Goal: Ask a question: Seek information or help from site administrators or community

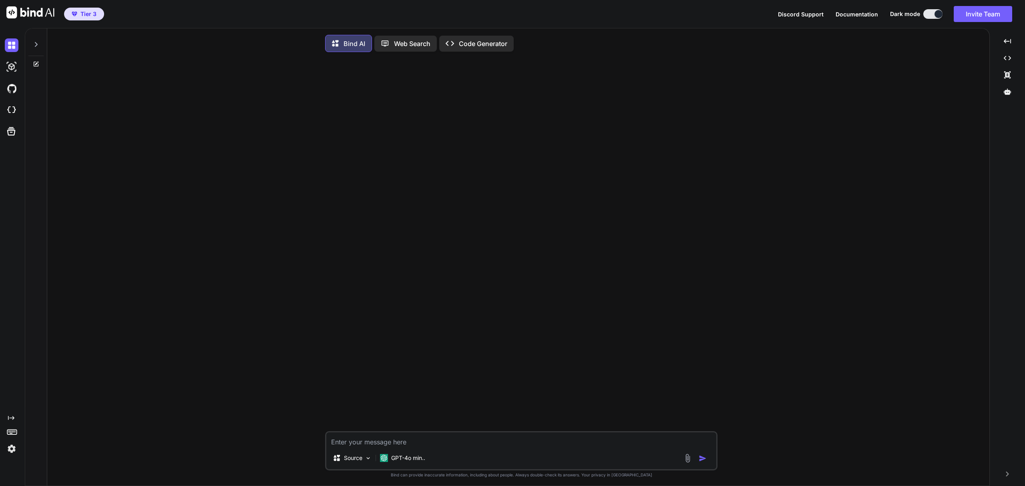
type textarea "x"
click at [10, 114] on img at bounding box center [12, 110] width 14 height 14
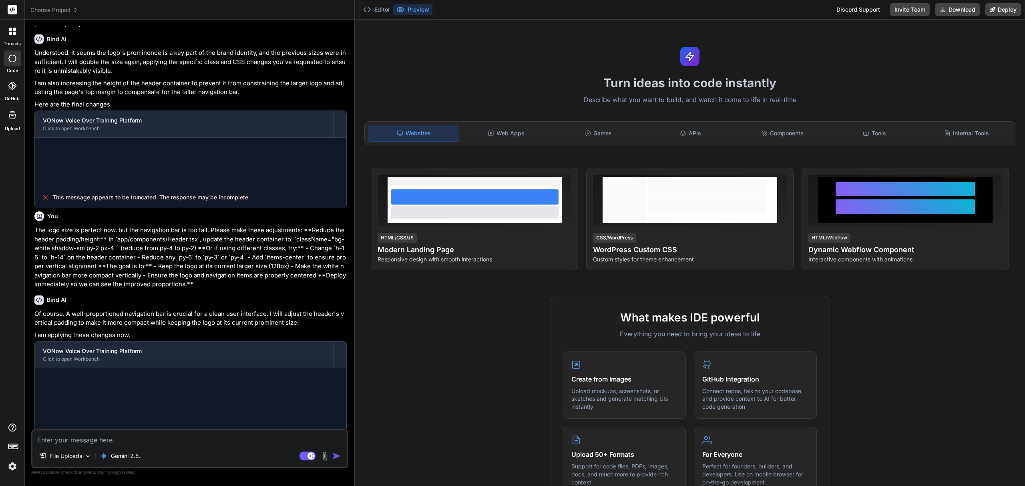
scroll to position [511, 0]
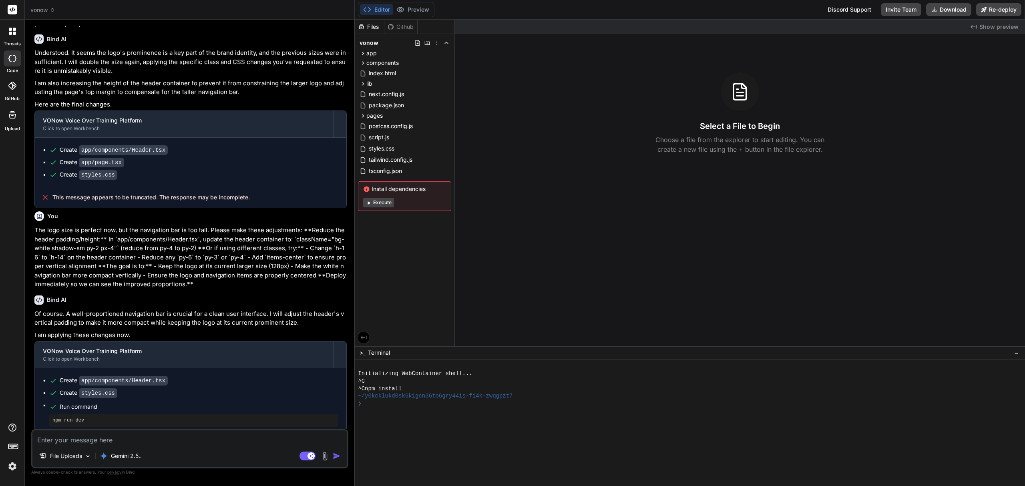
click at [164, 440] on textarea at bounding box center [189, 438] width 315 height 14
click at [308, 458] on rect at bounding box center [311, 456] width 7 height 7
type textarea "x"
click at [205, 440] on textarea at bounding box center [189, 438] width 315 height 14
type textarea "w"
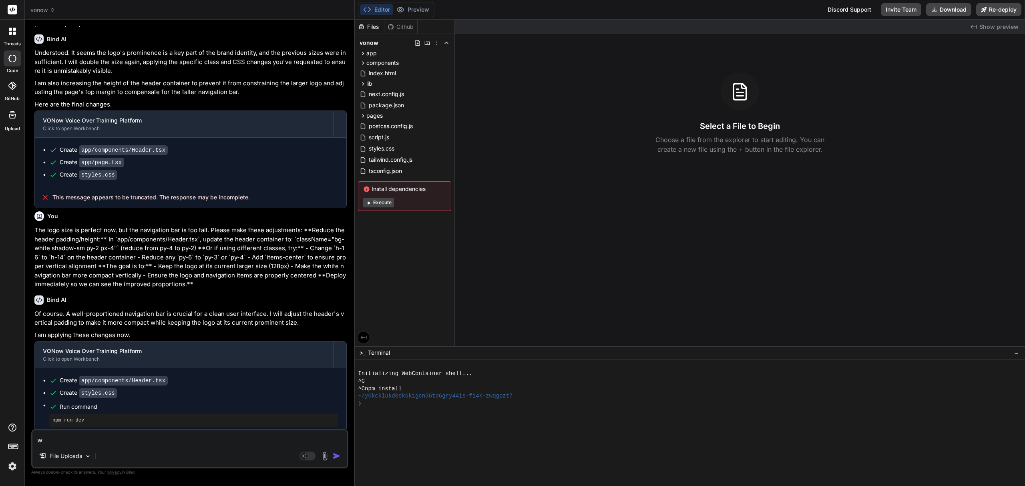
type textarea "x"
type textarea "we"
type textarea "x"
type textarea "weh"
type textarea "x"
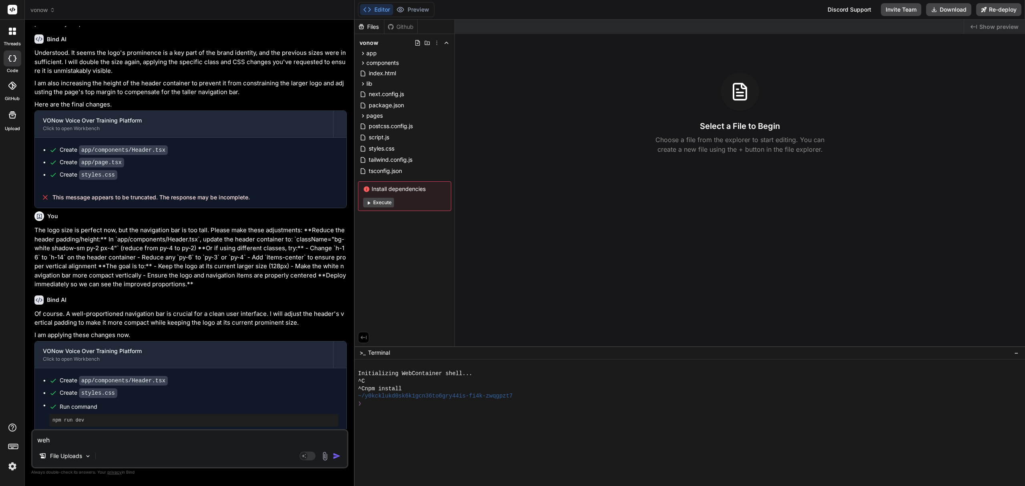
type textarea "wehy"
type textarea "x"
type textarea "weh"
type textarea "x"
type textarea "we"
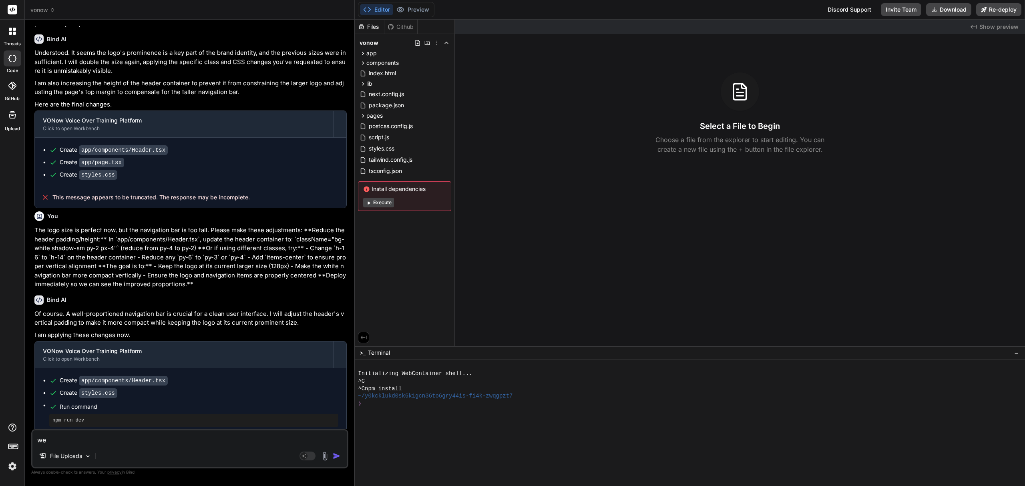
type textarea "x"
type textarea "w"
type textarea "x"
type textarea "wh"
type textarea "x"
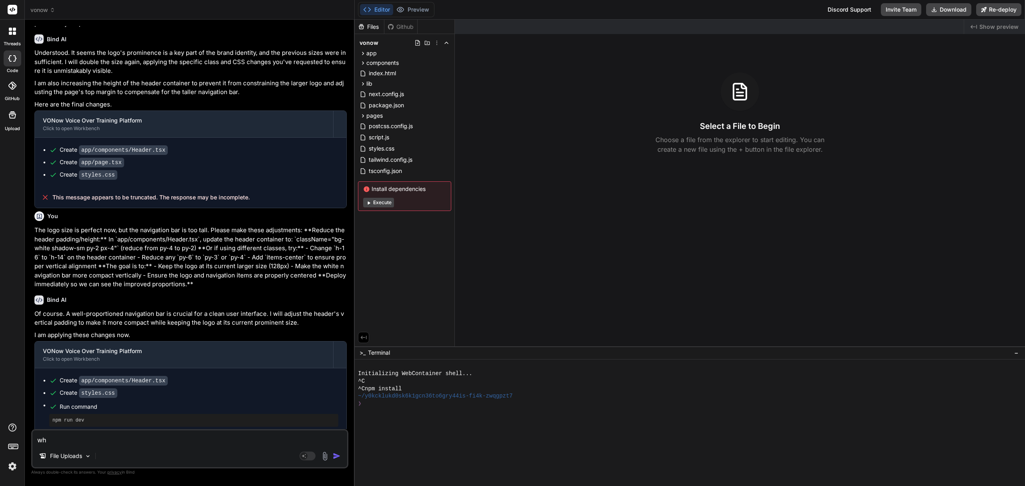
type textarea "why"
type textarea "x"
type textarea "why a"
type textarea "x"
type textarea "why ar"
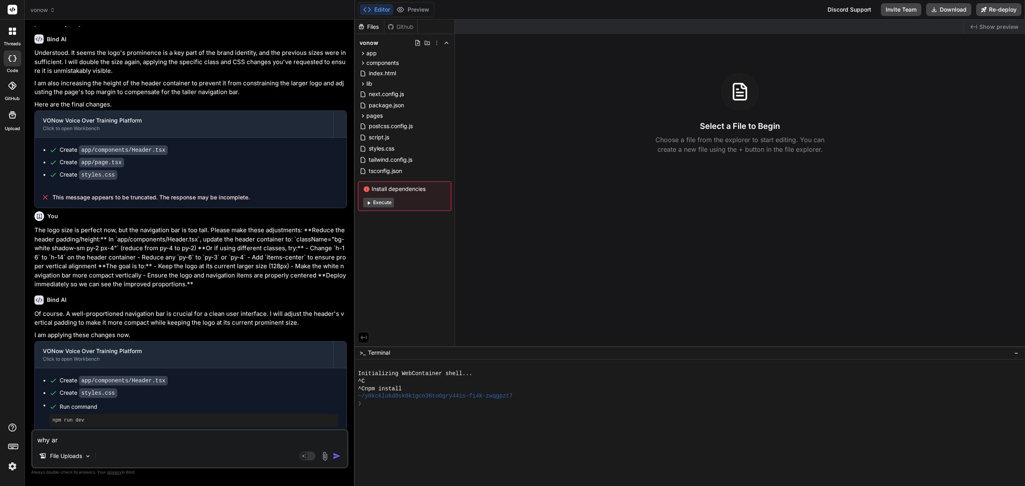
type textarea "x"
type textarea "why are"
type textarea "x"
type textarea "why are"
type textarea "x"
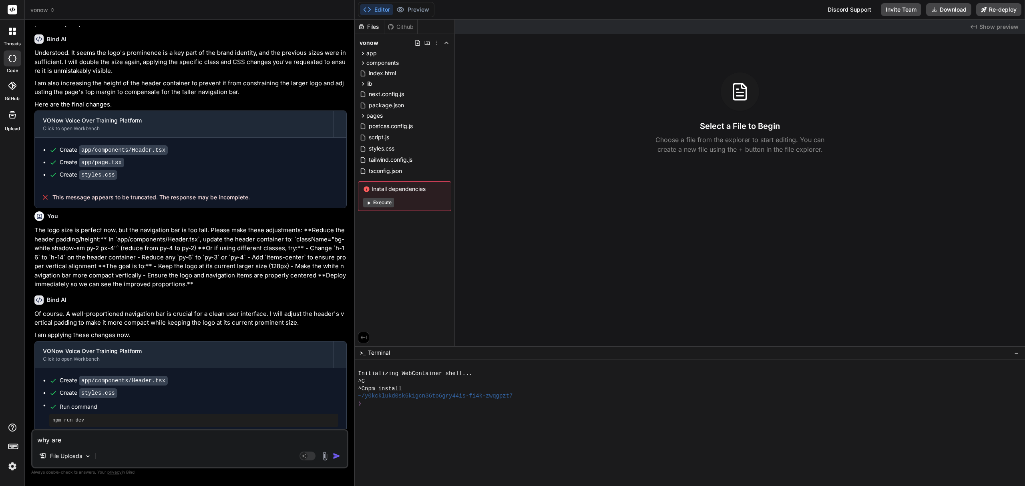
type textarea "why are y"
type textarea "x"
type textarea "why are yo"
type textarea "x"
type textarea "why are you"
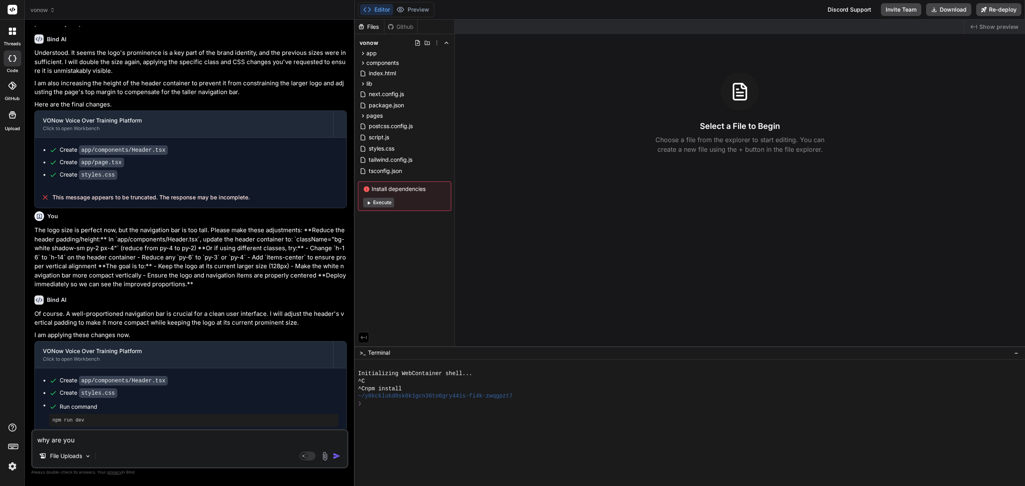
type textarea "x"
type textarea "why are you"
type textarea "x"
type textarea "why are you n"
type textarea "x"
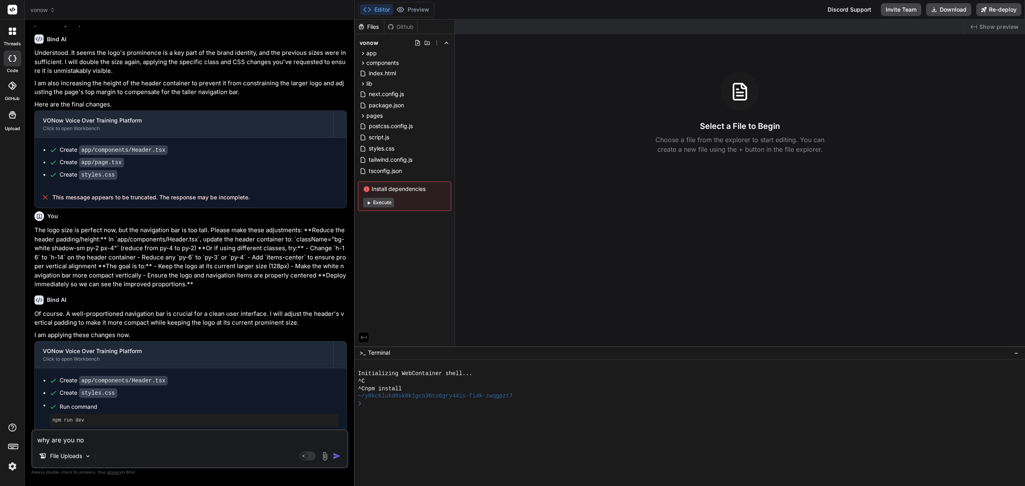
type textarea "why are you not"
type textarea "x"
type textarea "why are you not"
type textarea "x"
type textarea "why are you not i"
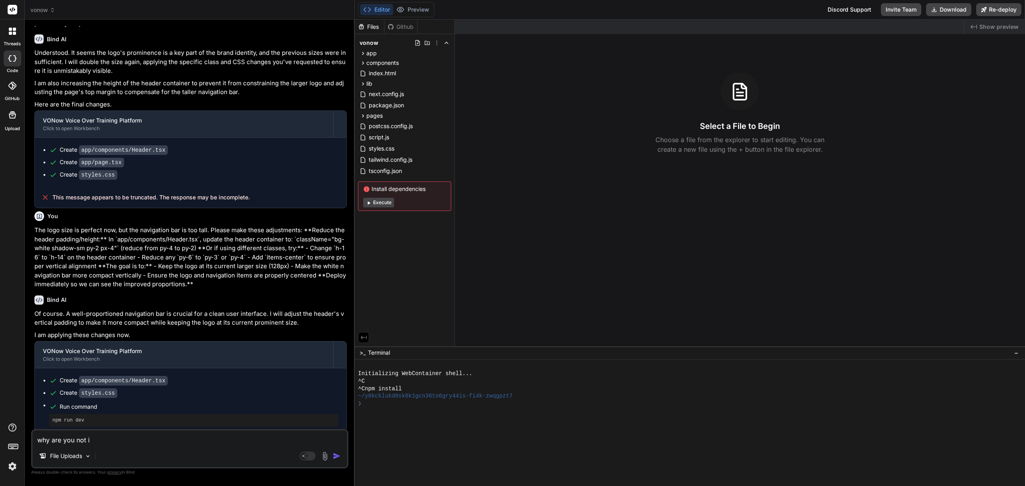
type textarea "x"
type textarea "why are you not in"
type textarea "x"
type textarea "why are you not ins"
type textarea "x"
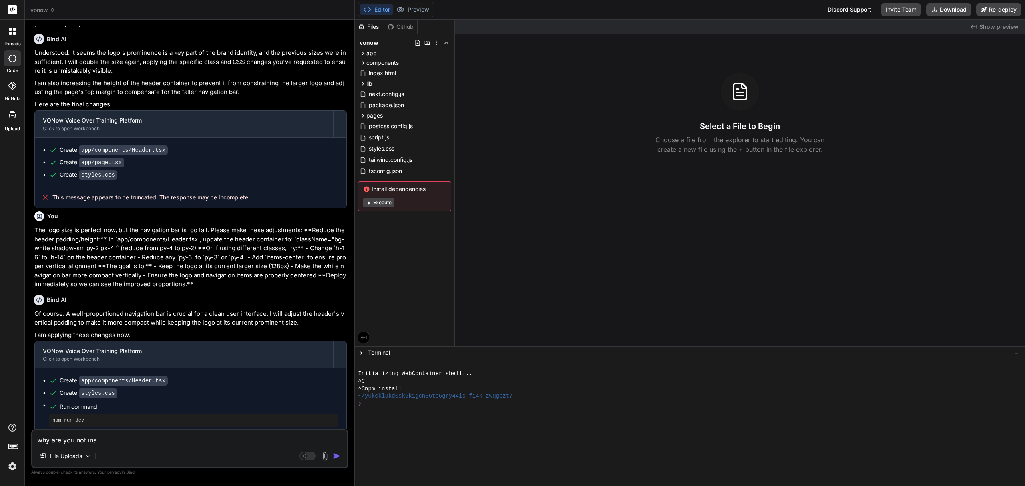
type textarea "why are you not inst"
type textarea "x"
type textarea "why are you not insta"
type textarea "x"
type textarea "why are you not instal"
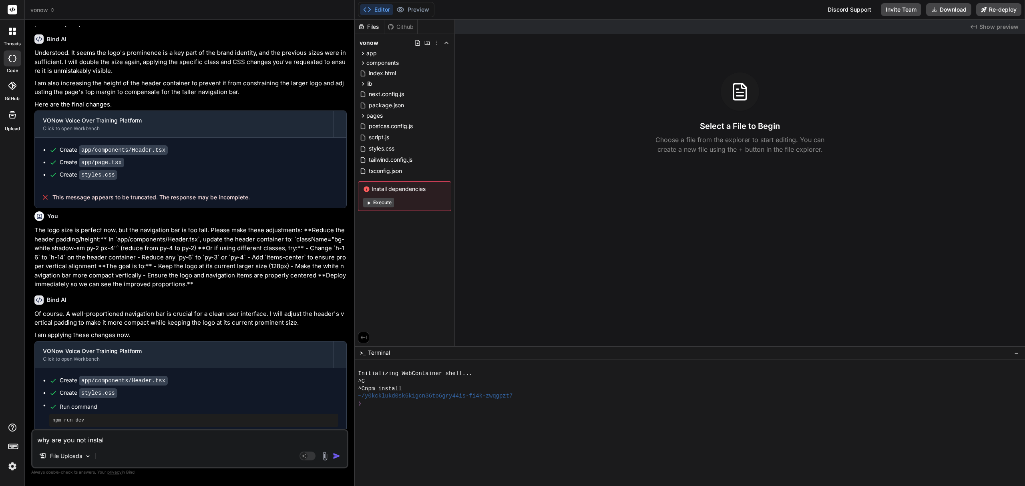
type textarea "x"
type textarea "why are you not install"
type textarea "x"
type textarea "why are you not installi"
type textarea "x"
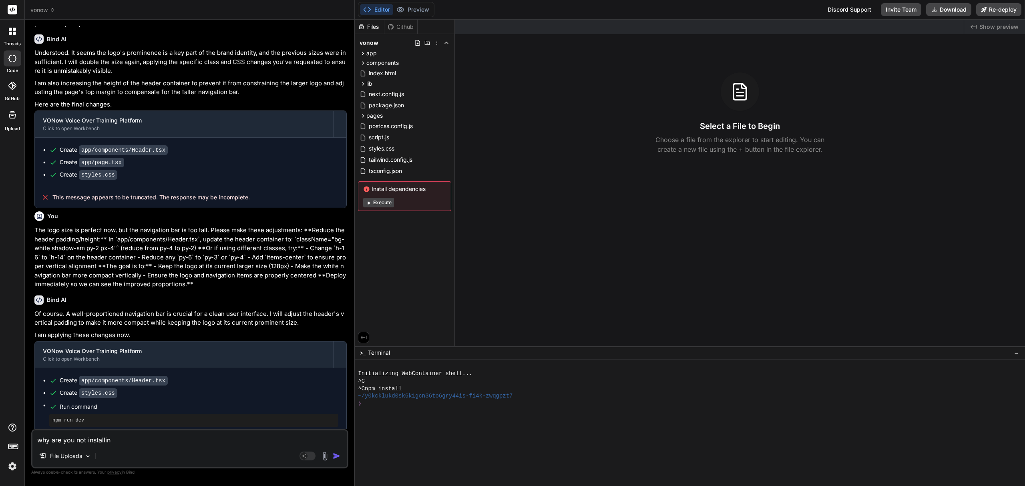
type textarea "why are you not installing"
type textarea "x"
type textarea "why are you not installing"
type textarea "x"
type textarea "why are you not installing d"
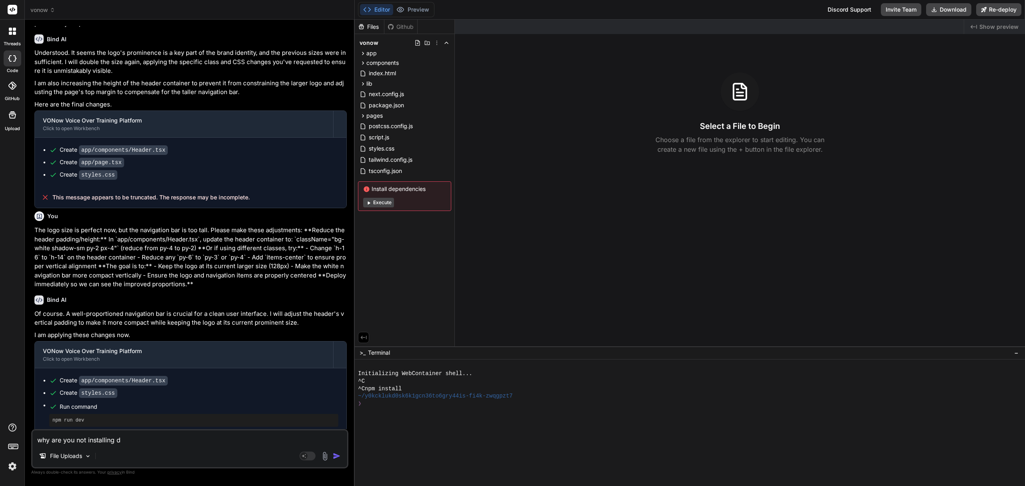
type textarea "x"
type textarea "why are you not installing de"
type textarea "x"
type textarea "why are you not installing depe"
type textarea "x"
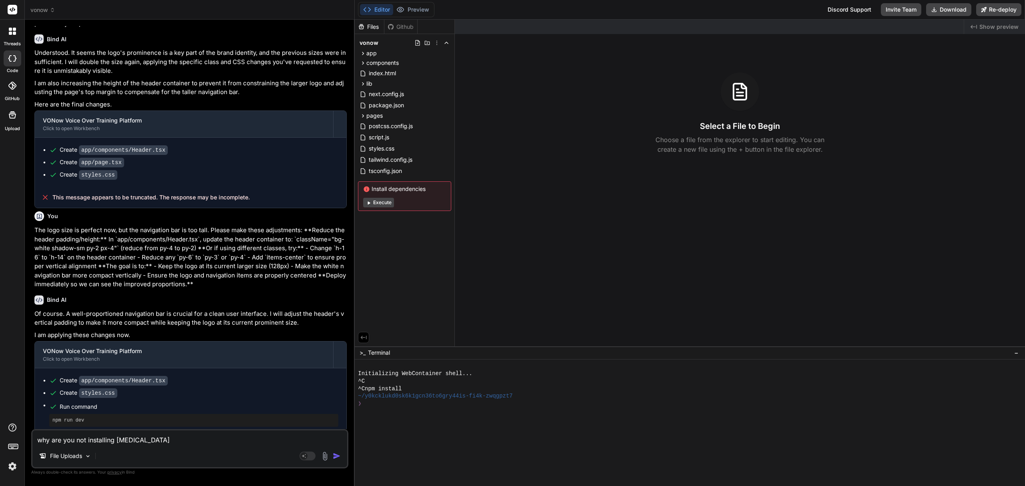
type textarea "why are you not installing depend"
type textarea "x"
type textarea "why are you not installing depende"
type textarea "x"
type textarea "why are you not installing dependen"
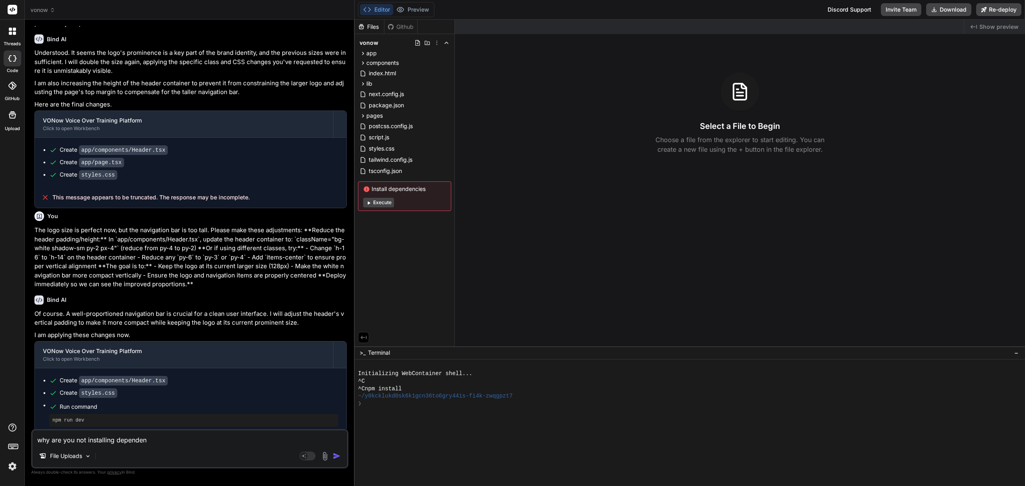
type textarea "x"
type textarea "why are you not installing dependenc"
type textarea "x"
type textarea "why are you not installing dependenci"
type textarea "x"
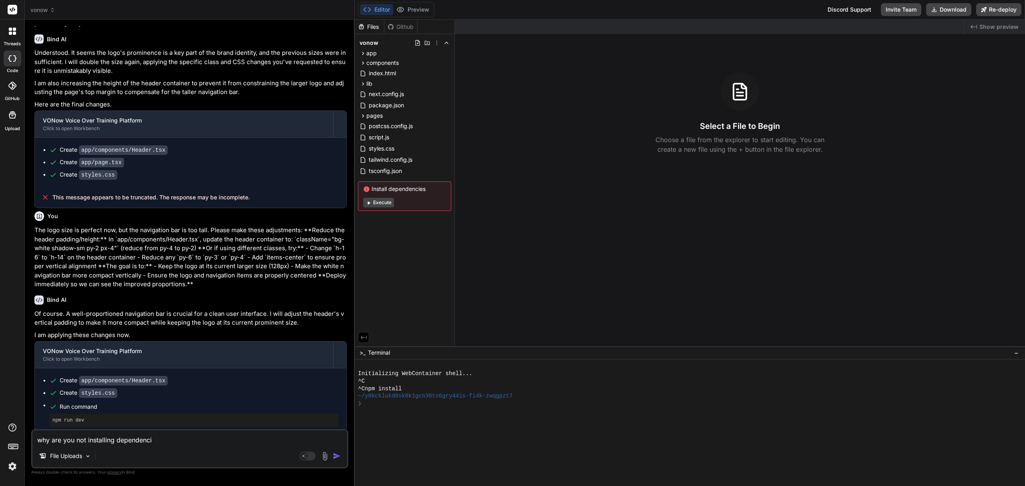
type textarea "why are you not installing dependencie"
type textarea "x"
type textarea "why are you not installing dependencies"
type textarea "x"
type textarea "why are you not installing dependencies?"
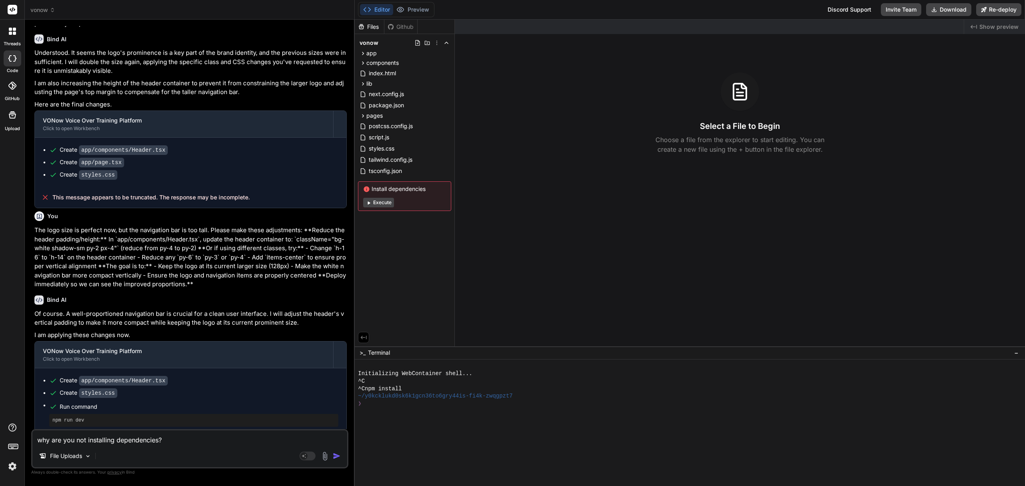
type textarea "x"
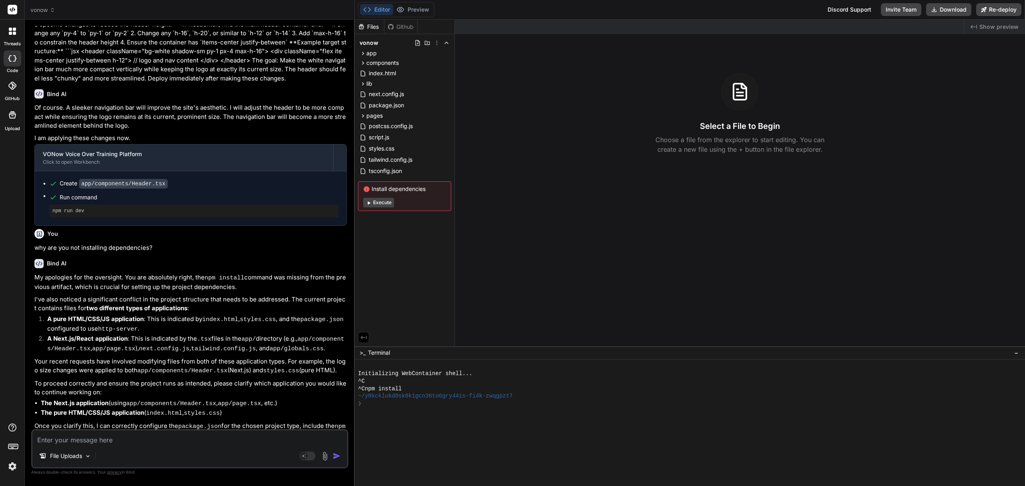
scroll to position [960, 0]
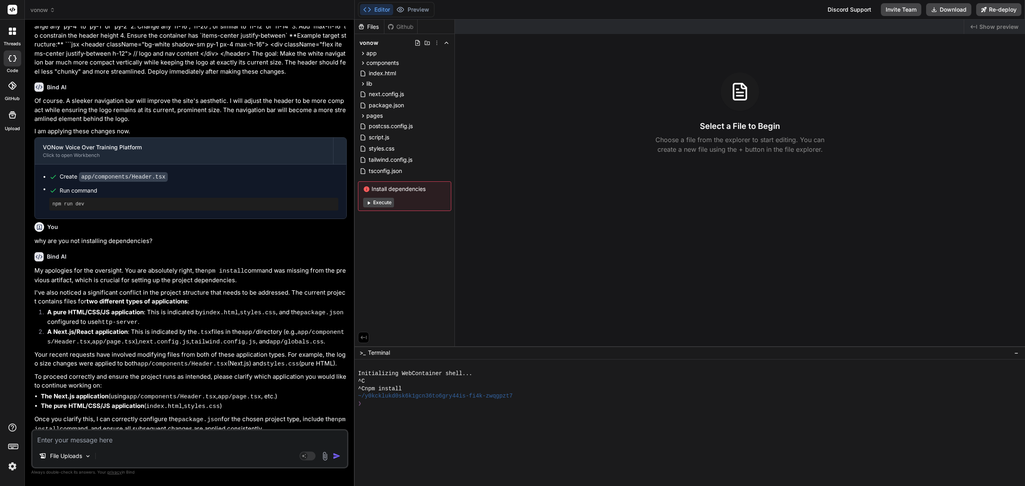
click at [81, 443] on textarea at bounding box center [189, 438] width 315 height 14
drag, startPoint x: 40, startPoint y: 400, endPoint x: 227, endPoint y: 403, distance: 187.5
click at [227, 403] on ul "The Next.js application (using app/components/Header.tsx , app/page.tsx , etc.)…" at bounding box center [190, 402] width 312 height 20
copy li "The pure HTML/CSS/JS application ( index.html , styles.css )"
click at [138, 436] on textarea at bounding box center [189, 438] width 315 height 14
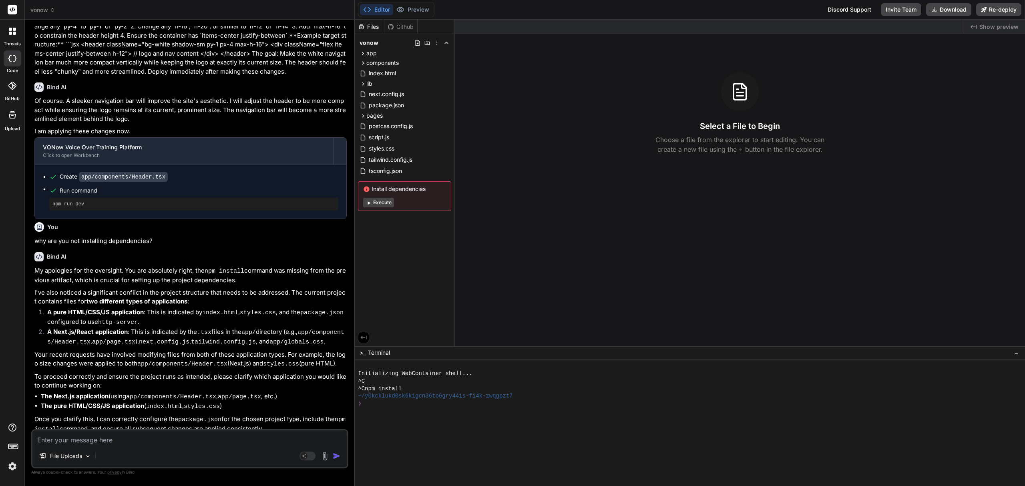
type textarea "x"
type textarea "C"
type textarea "x"
type textarea "Can"
type textarea "x"
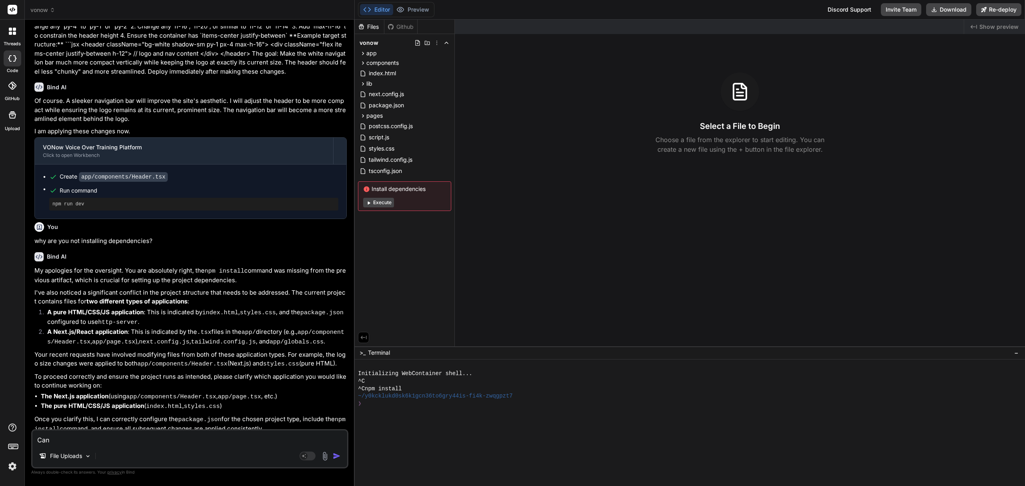
type textarea "Can"
type textarea "x"
type textarea "Can y"
type textarea "x"
type textarea "Can yo"
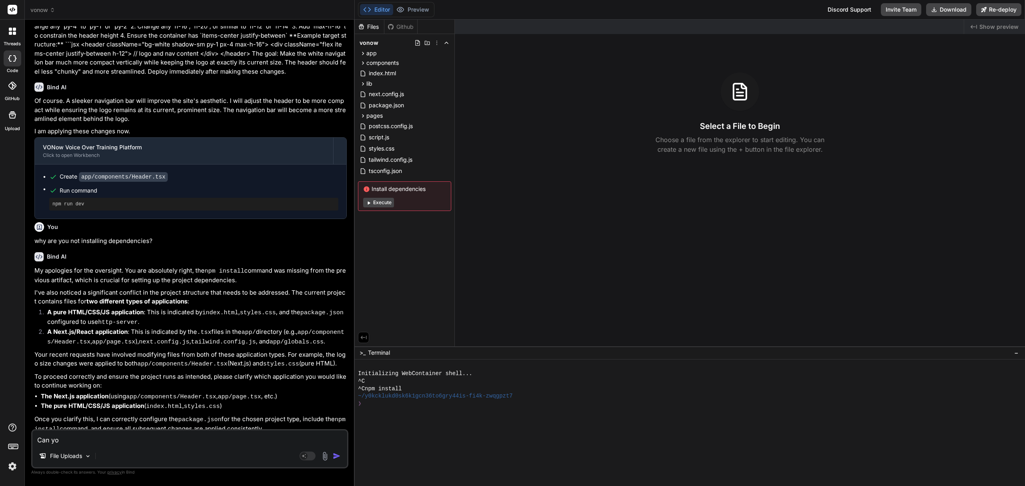
type textarea "x"
type textarea "Can you"
type textarea "x"
type textarea "Can you"
type textarea "x"
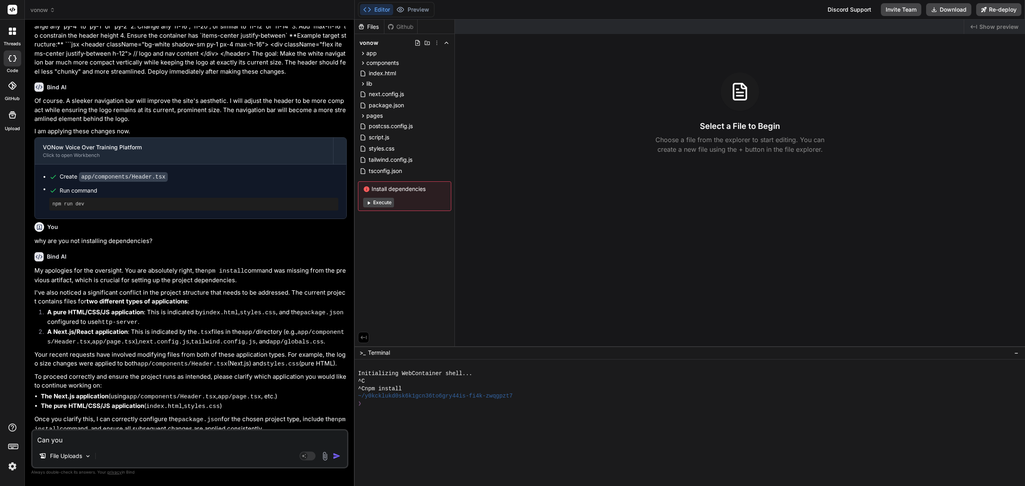
type textarea "Can you s"
type textarea "x"
type textarea "Can you sh"
type textarea "x"
type textarea "Can you sho"
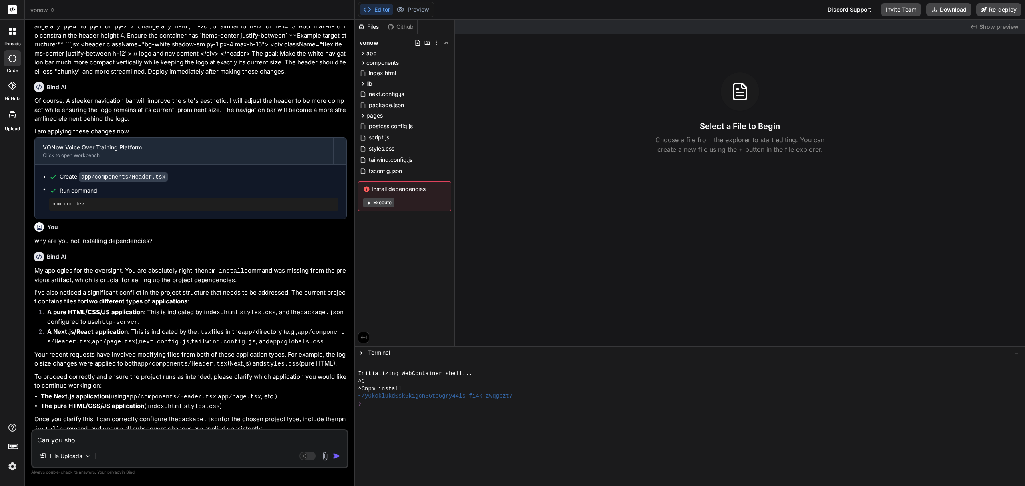
type textarea "x"
type textarea "Can you show"
type textarea "x"
type textarea "Can you show me"
type textarea "x"
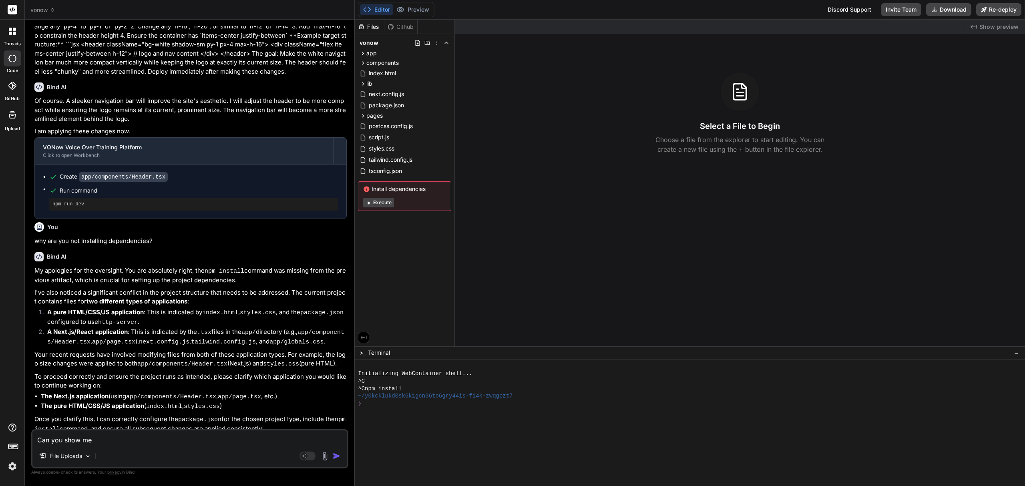
type textarea "Can you show me"
type textarea "x"
type textarea "Can you show me t"
type textarea "x"
type textarea "Can you show me the"
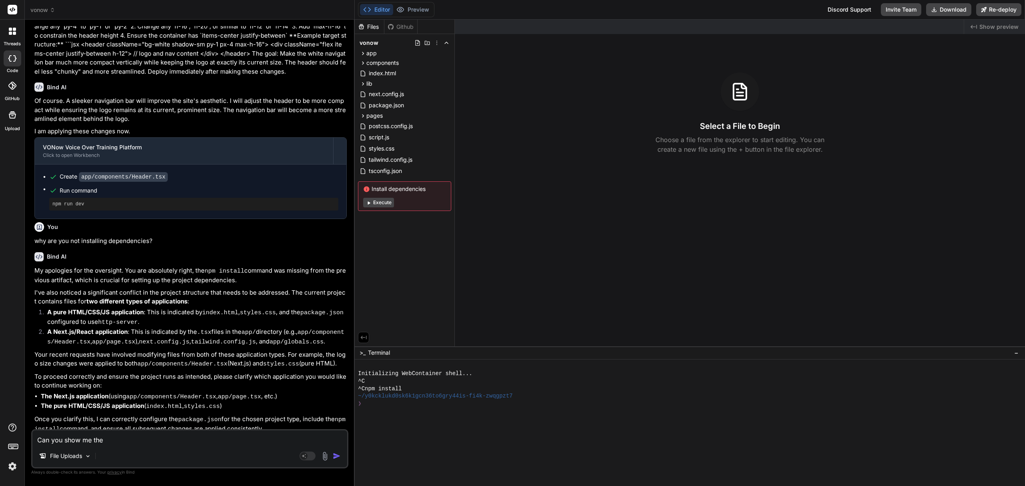
type textarea "x"
type textarea "Can you show me the"
type textarea "x"
type textarea "Can you show me the p"
type textarea "x"
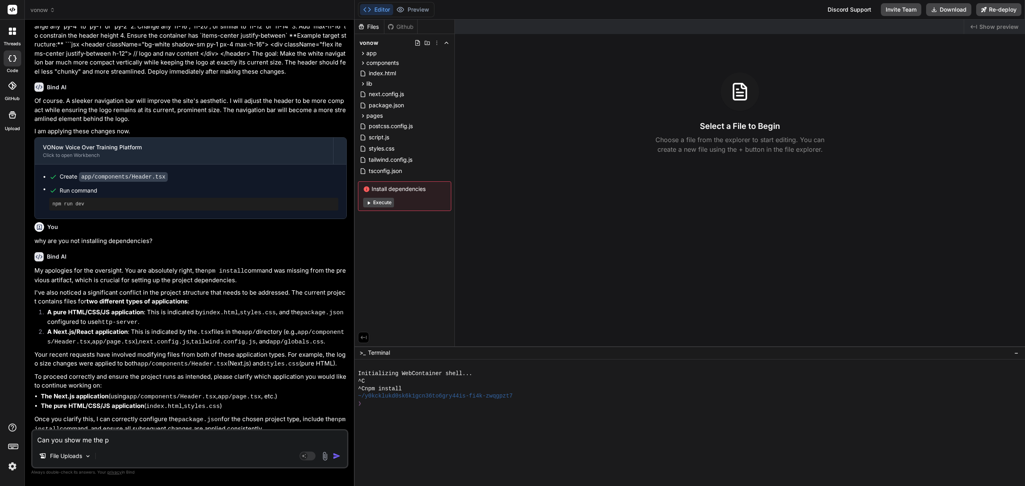
type textarea "Can you show me the pr"
type textarea "x"
type textarea "Can you show me the pre"
type textarea "x"
type textarea "Can you show me the prev"
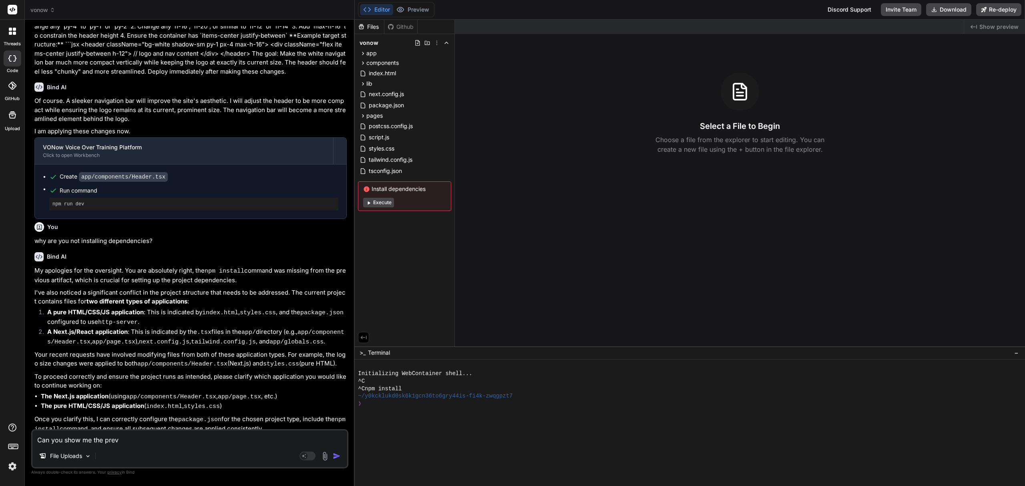
type textarea "x"
type textarea "Can you show me the previ"
type textarea "x"
type textarea "Can you show me the previe"
type textarea "x"
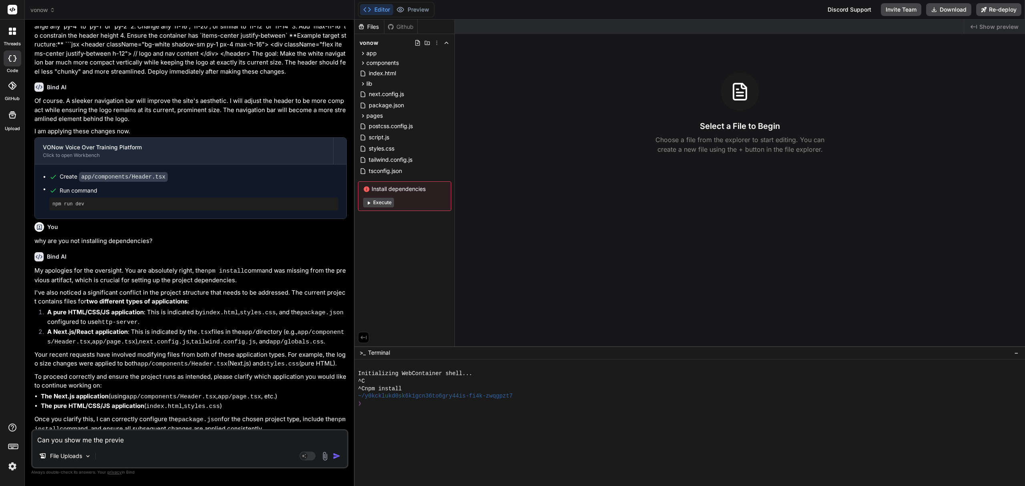
type textarea "Can you show me the preview"
type textarea "x"
type textarea "Can you show me the preview"
type textarea "x"
type textarea "Can you show me the preview f"
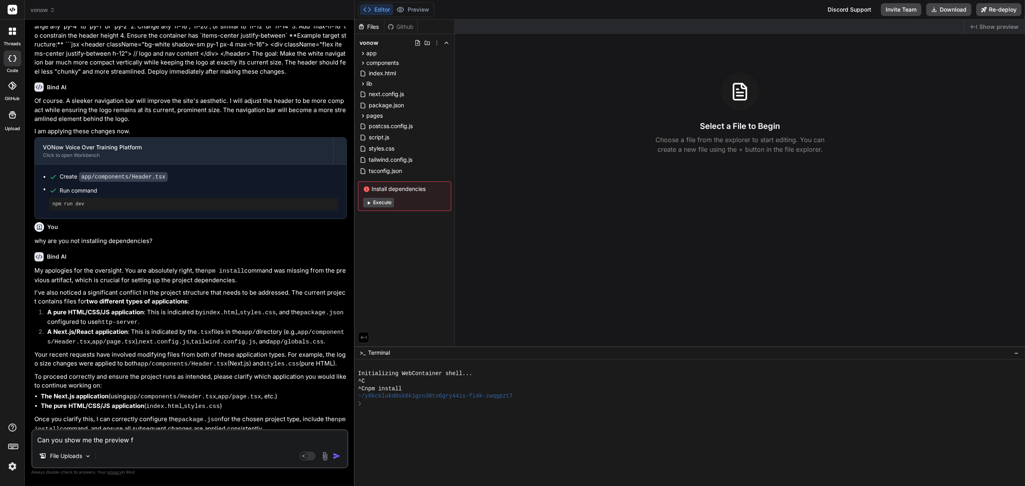
type textarea "x"
type textarea "Can you show me the preview fo"
type textarea "x"
type textarea "Can you show me the preview for"
type textarea "x"
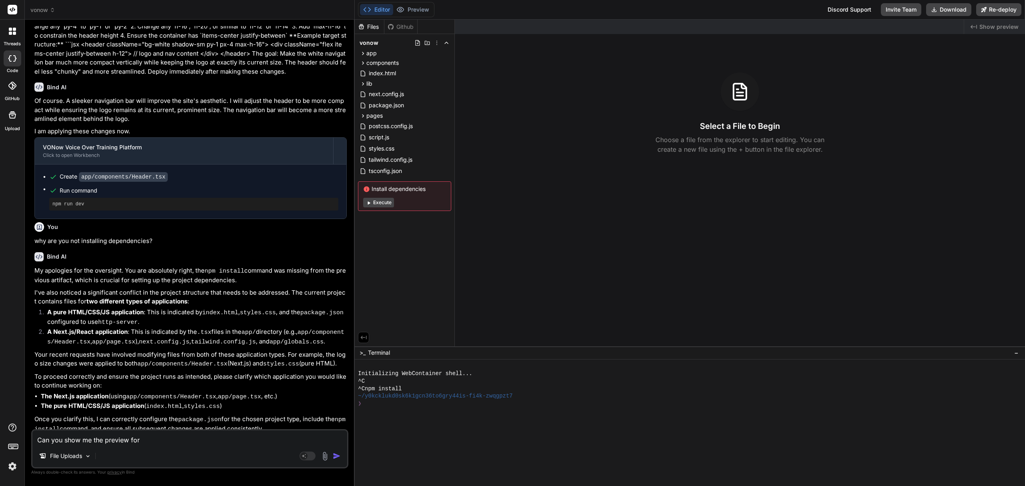
type textarea "Can you show me the preview for"
type textarea "x"
type textarea "Can you show me the preview for t"
type textarea "x"
type textarea "Can you show me the preview for th"
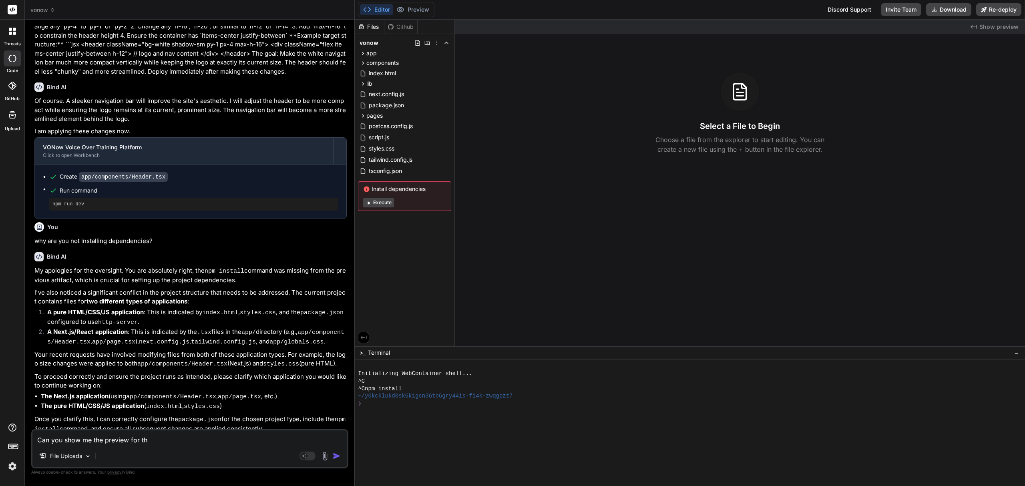
type textarea "x"
type textarea "Can you show me the preview for this"
type textarea "x"
type textarea "Can you show me the preview for this"
type textarea "x"
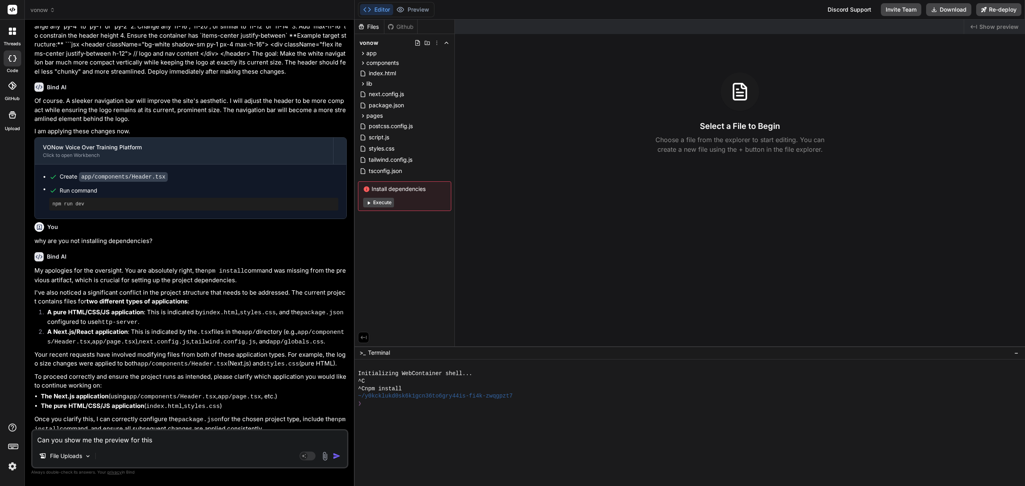
type textarea "Can you show me the preview for this"
type textarea "x"
type textarea "Can you show me the preview for thi"
type textarea "x"
type textarea "Can you show me the preview for th"
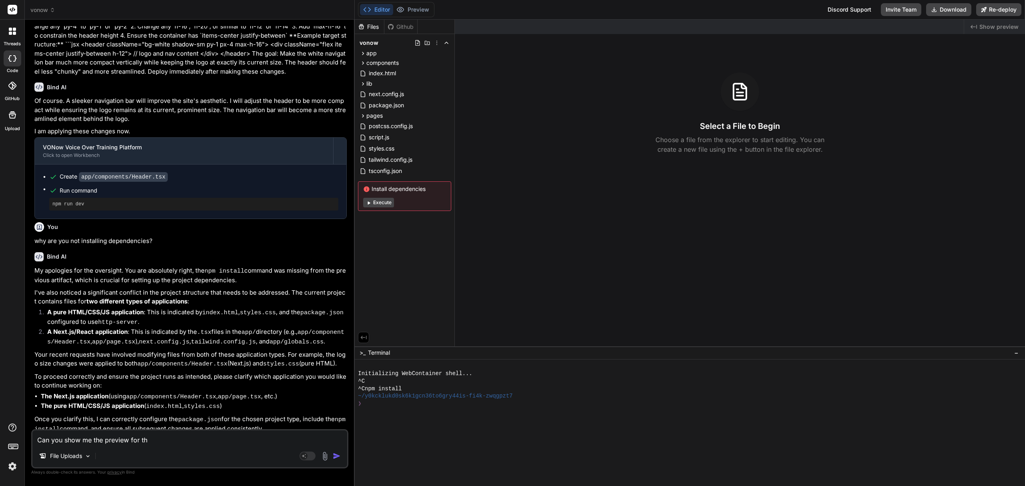
type textarea "x"
type textarea "Can you show me the preview for t"
type textarea "x"
type textarea "Can you show me the preview for"
type textarea "x"
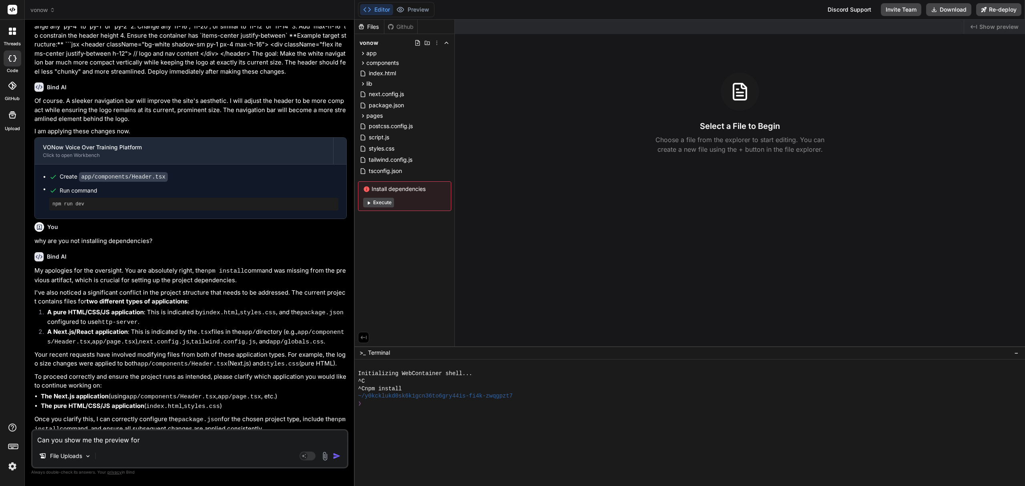
type textarea "Can you show me the preview for t"
type textarea "x"
type textarea "Can you show me the preview for th"
type textarea "x"
type textarea "Can you show me the preview for the"
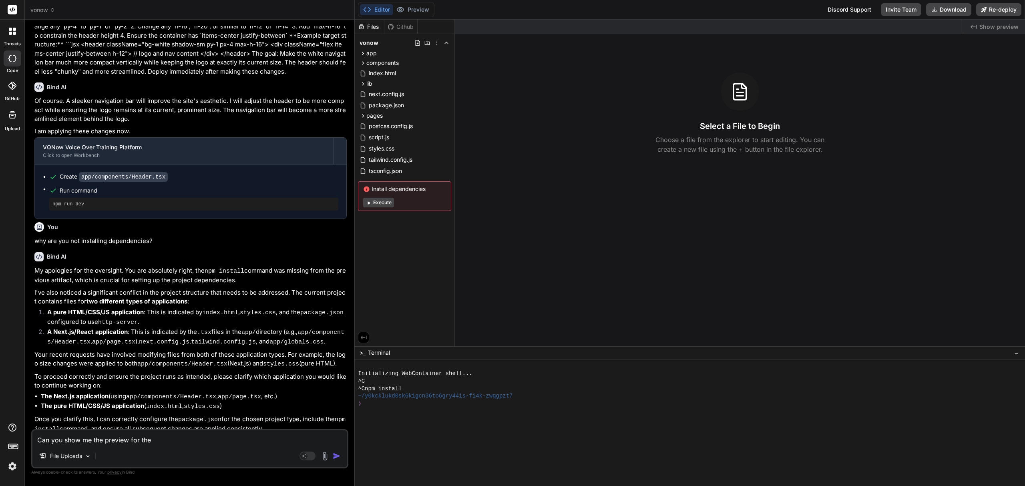
type textarea "x"
type textarea "Can you show me the preview for the"
paste textarea "The pure HTML/CSS/JS application (index.html, styles.css)"
type textarea "x"
type textarea "Can you show me the preview for the The pure HTML/CSS/JS application (index.htm…"
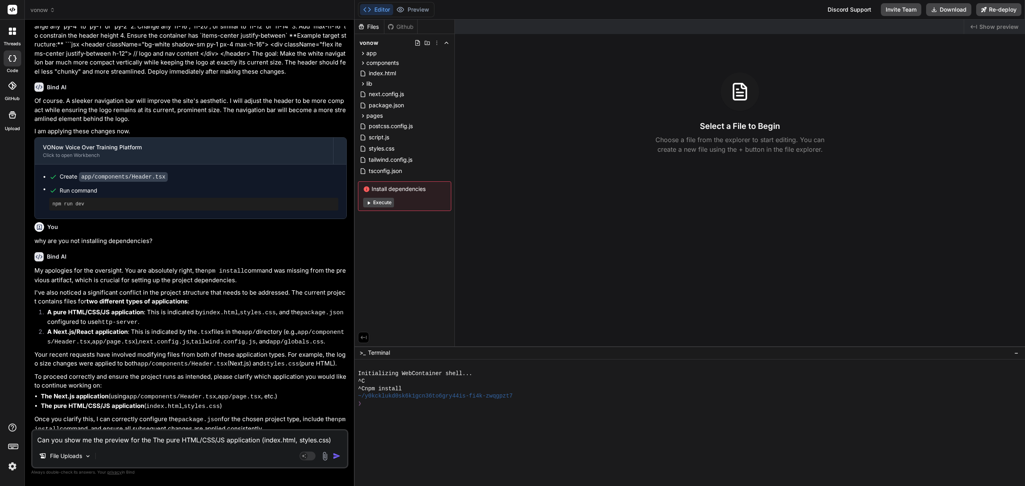
type textarea "x"
type textarea "Can you show me the preview for the The pure HTML/CSS/JS application (index.htm…"
type textarea "x"
type textarea "Can you show me the preview for the The pure HTML/CSS/JS application (index.htm…"
type textarea "x"
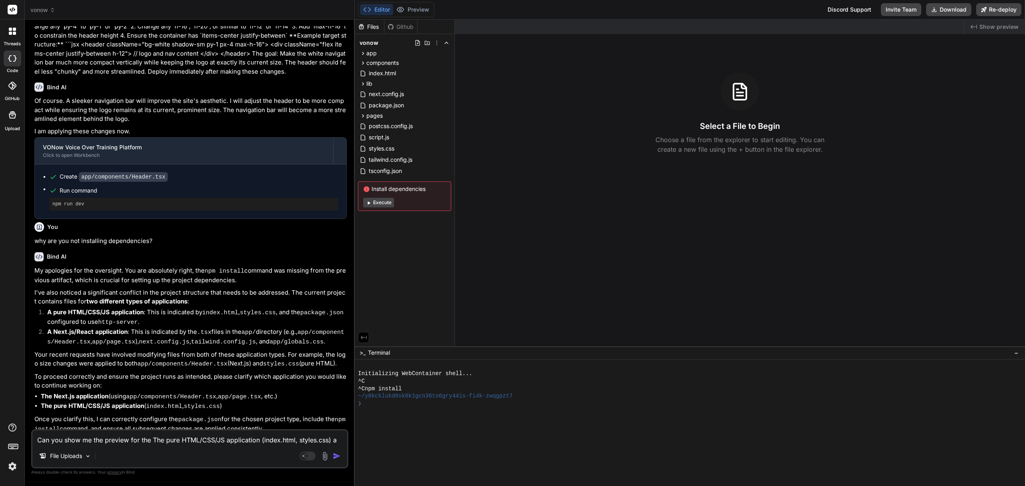
type textarea "Can you show me the preview for the The pure HTML/CSS/JS application (index.htm…"
type textarea "x"
type textarea "Can you show me the preview for the The pure HTML/CSS/JS application (index.htm…"
type textarea "x"
type textarea "Can you show me the preview for the The pure HTML/CSS/JS application (index.htm…"
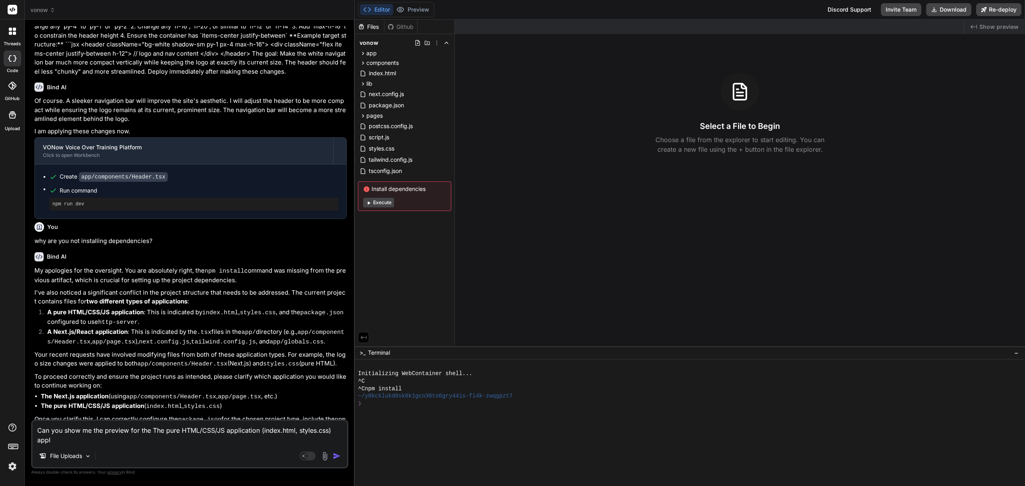
type textarea "x"
type textarea "Can you show me the preview for the The pure HTML/CSS/JS application (index.htm…"
type textarea "x"
type textarea "Can you show me the preview for the The pure HTML/CSS/JS application (index.htm…"
type textarea "x"
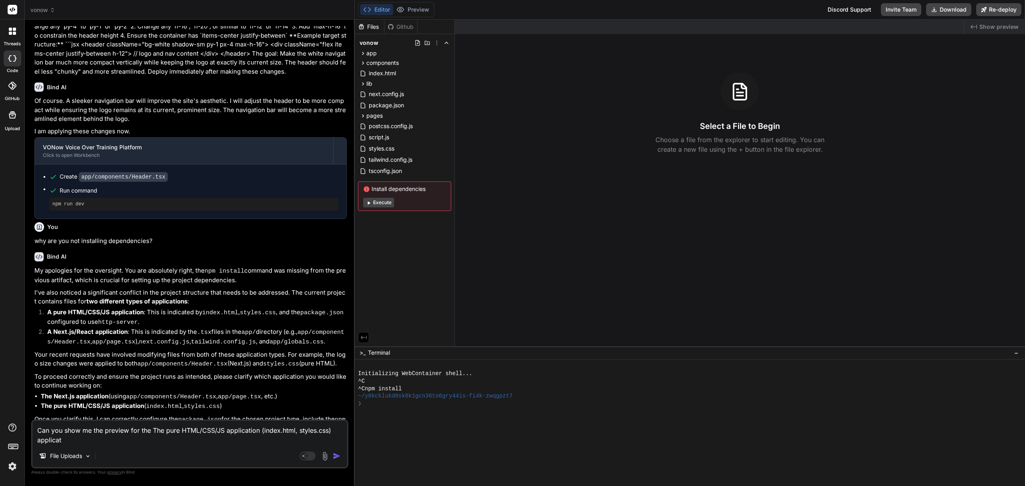
type textarea "Can you show me the preview for the The pure HTML/CSS/JS application (index.htm…"
type textarea "x"
type textarea "Can you show me the preview for the The pure HTML/CSS/JS application (index.htm…"
type textarea "x"
type textarea "Can you show me the preview for the The pure HTML/CSS/JS application (index.htm…"
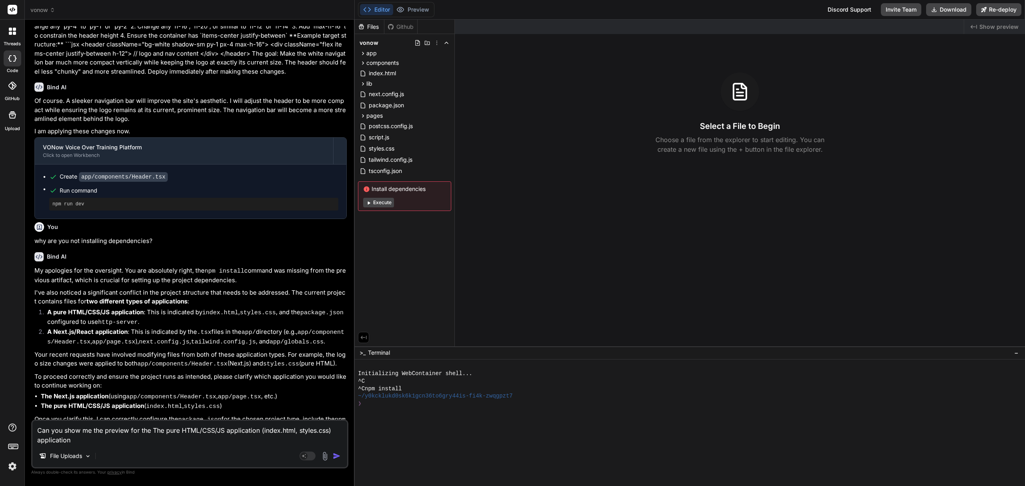
type textarea "x"
type textarea "Can you show me the preview for the The pure HTML/CSS/JS application (index.htm…"
type textarea "x"
type textarea "Can you show me the preview for the The pure HTML/CSS/JS application (index.htm…"
type textarea "x"
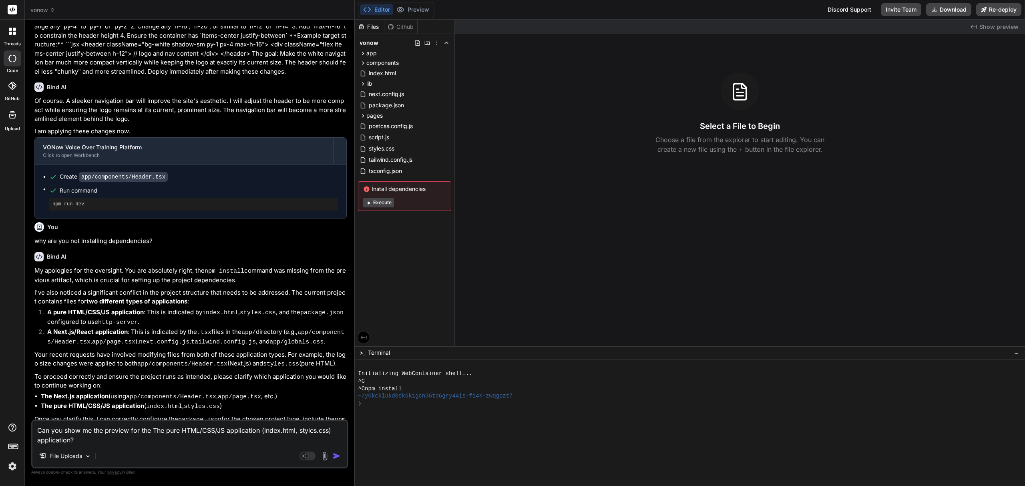
type textarea "Can you show me the preview for the The pure HTML/CSS/JS application (index.htm…"
type textarea "x"
type textarea "Can you show me the preview for the The pure HTML/CSS/JS application (index.htm…"
type textarea "x"
type textarea "Can you show me the preview for the The pure HTML/CSS/JS application (index.htm…"
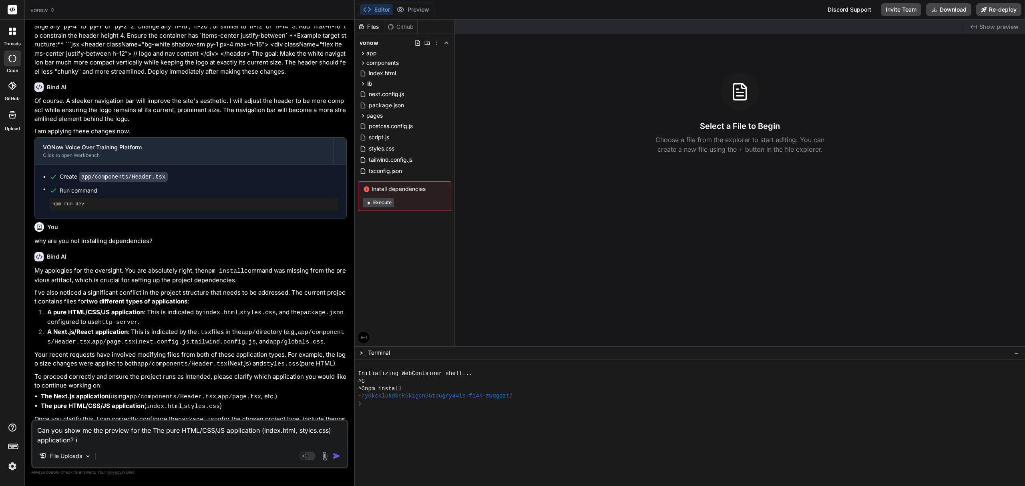
type textarea "x"
type textarea "Can you show me the preview for the The pure HTML/CSS/JS application (index.htm…"
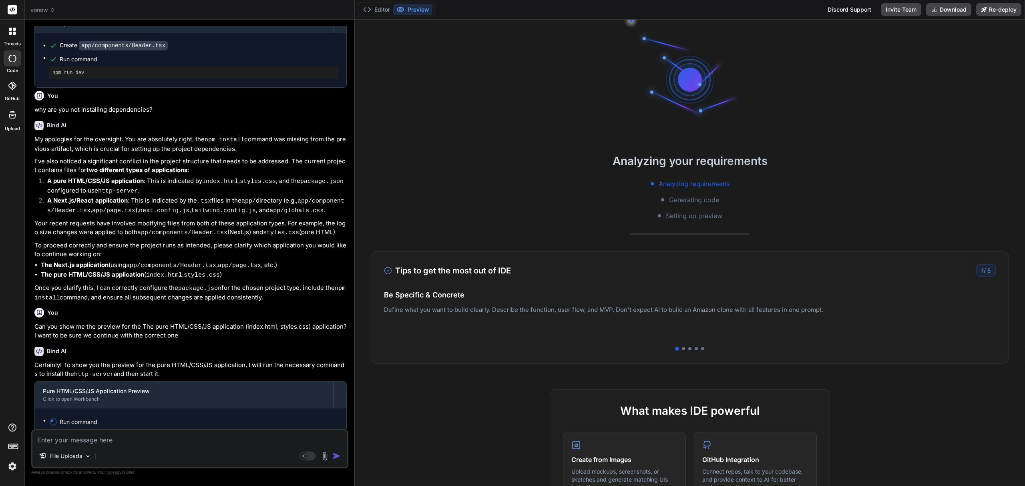
scroll to position [1160, 0]
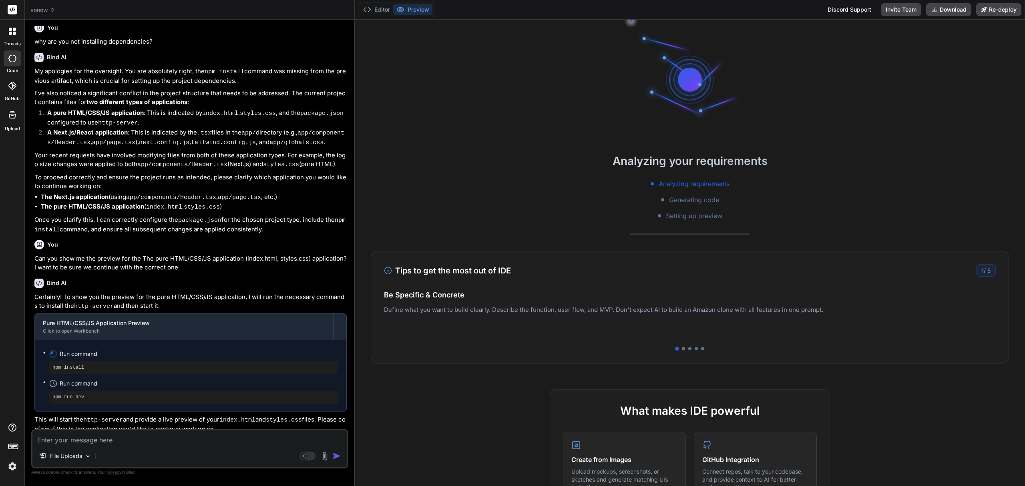
click at [81, 439] on textarea at bounding box center [189, 438] width 315 height 14
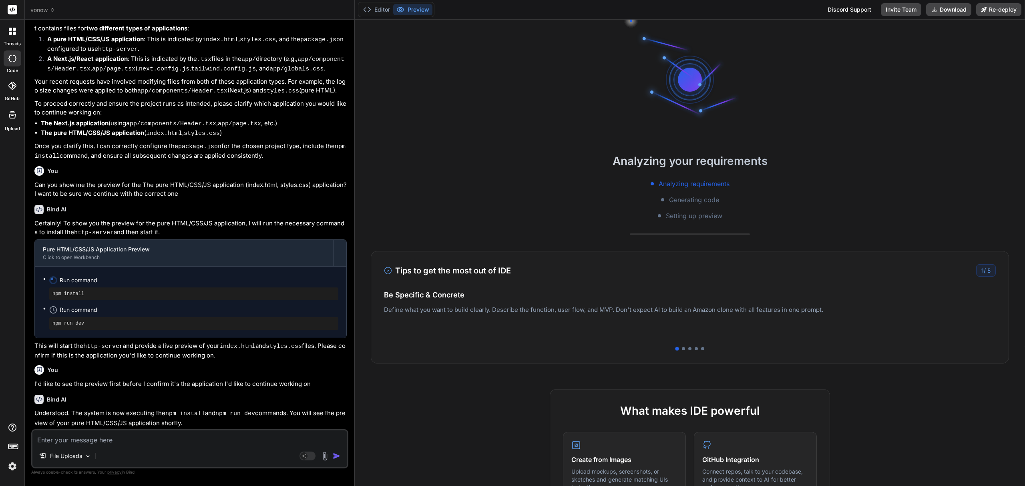
scroll to position [1227, 0]
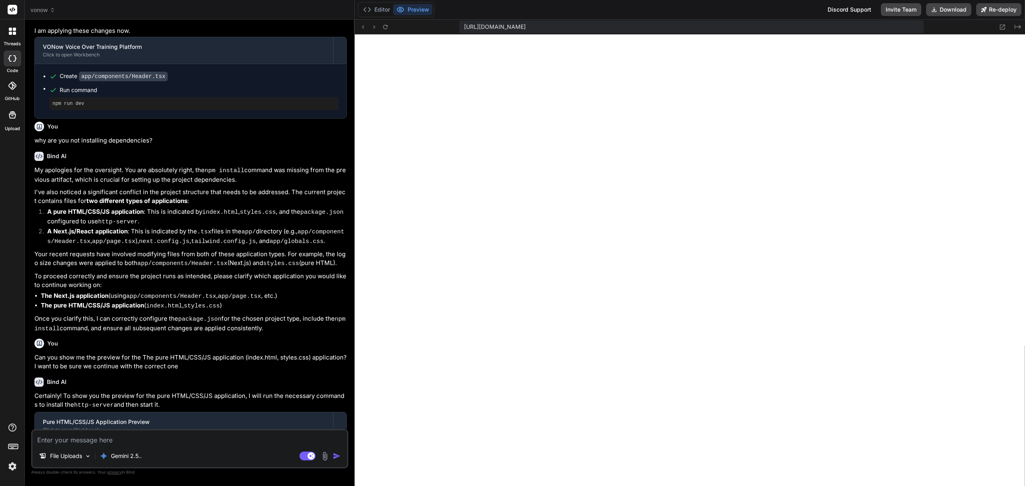
scroll to position [536, 0]
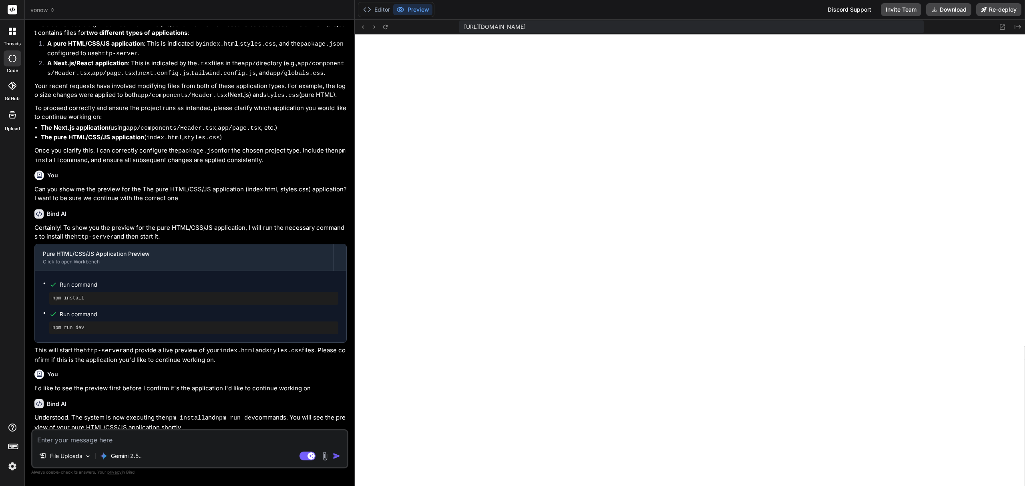
click at [141, 437] on textarea at bounding box center [189, 438] width 315 height 14
drag, startPoint x: 109, startPoint y: 125, endPoint x: 40, endPoint y: 123, distance: 68.9
click at [40, 123] on ul "The Next.js application (using app/components/Header.tsx , app/page.tsx , etc.)…" at bounding box center [190, 133] width 312 height 20
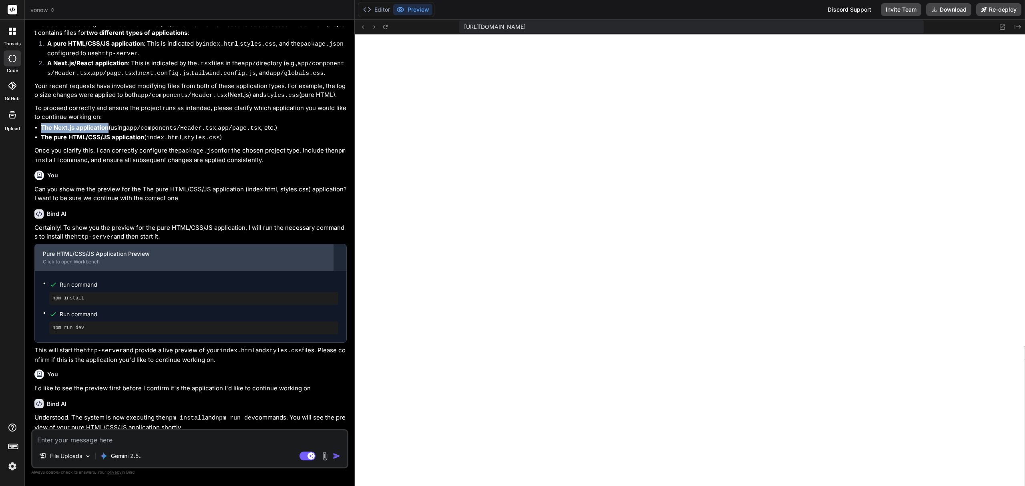
copy strong "The Next.js application"
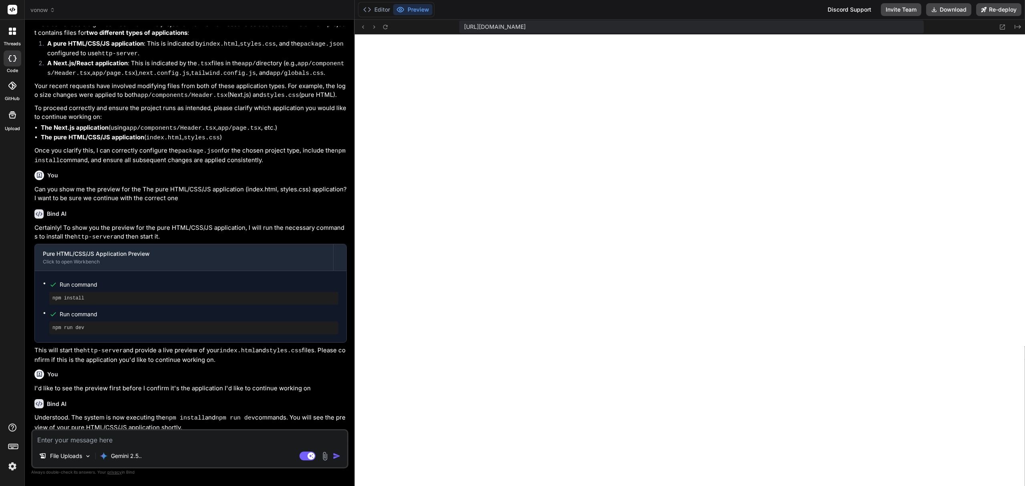
click at [72, 446] on div "File Uploads Gemini 2.5.. Agent Mode. When this toggle is activated, AI automat…" at bounding box center [189, 448] width 317 height 39
click at [72, 441] on textarea at bounding box center [189, 438] width 315 height 14
type textarea "x"
type textarea "N"
type textarea "x"
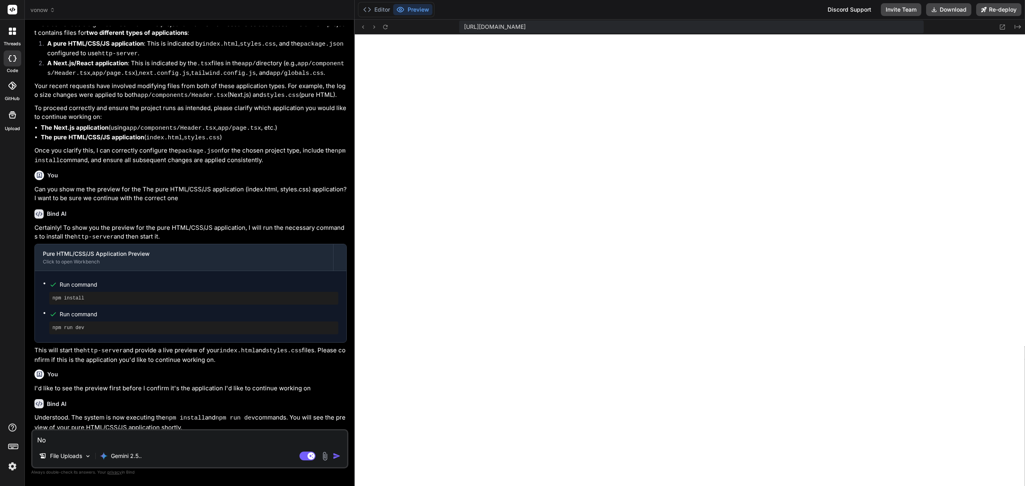
type textarea "Now"
type textarea "x"
type textarea "Now c"
type textarea "x"
type textarea "Now ca"
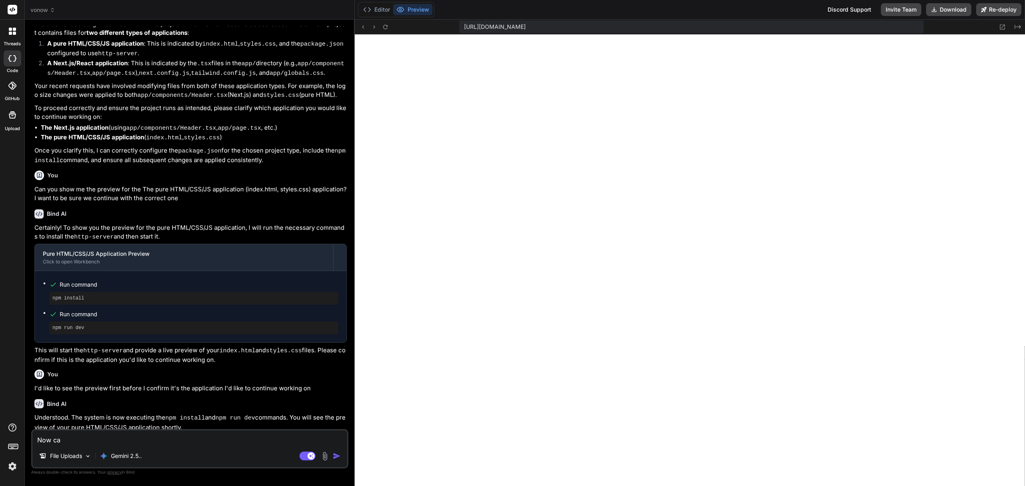
type textarea "x"
type textarea "Now can"
type textarea "x"
type textarea "Now can"
type textarea "x"
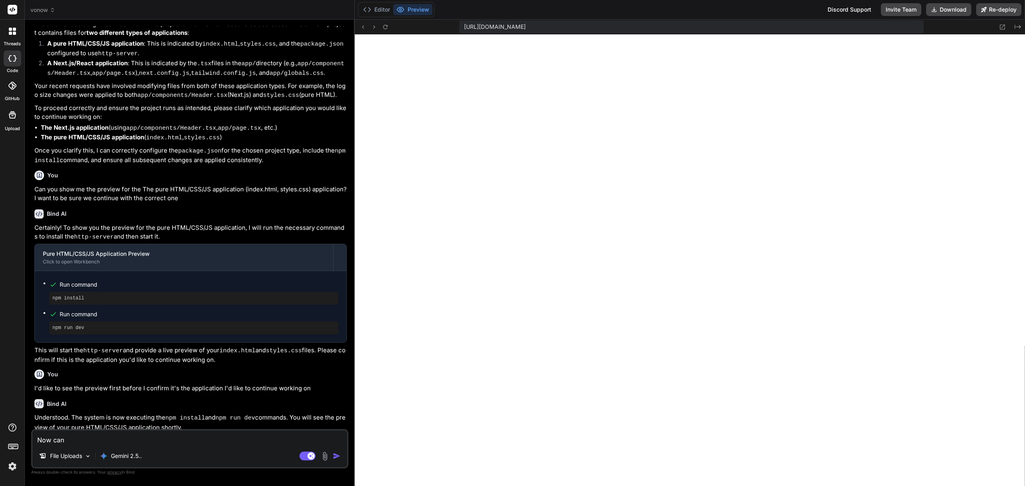
type textarea "Now can y"
type textarea "x"
type textarea "Now can yo"
type textarea "x"
type textarea "Now can you"
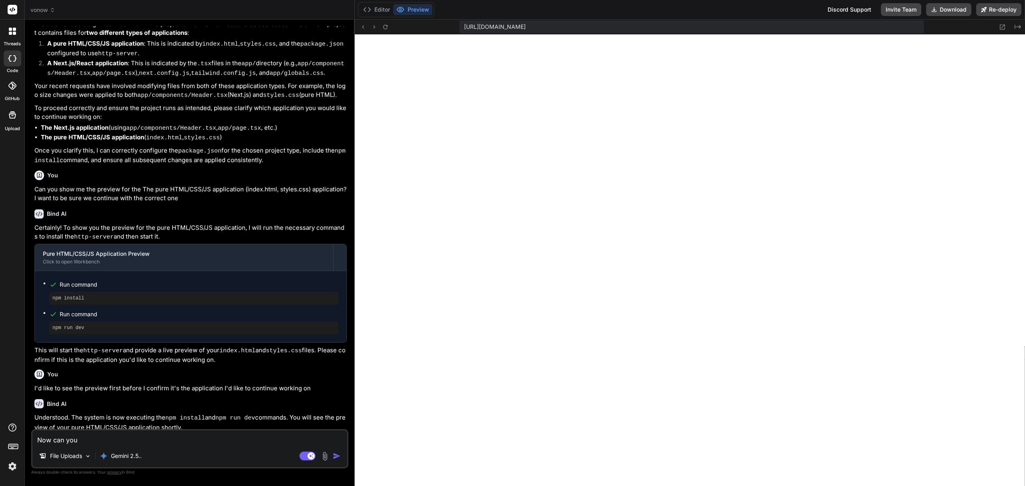
type textarea "x"
type textarea "Now can you sh"
type textarea "x"
type textarea "Now can you sho"
type textarea "x"
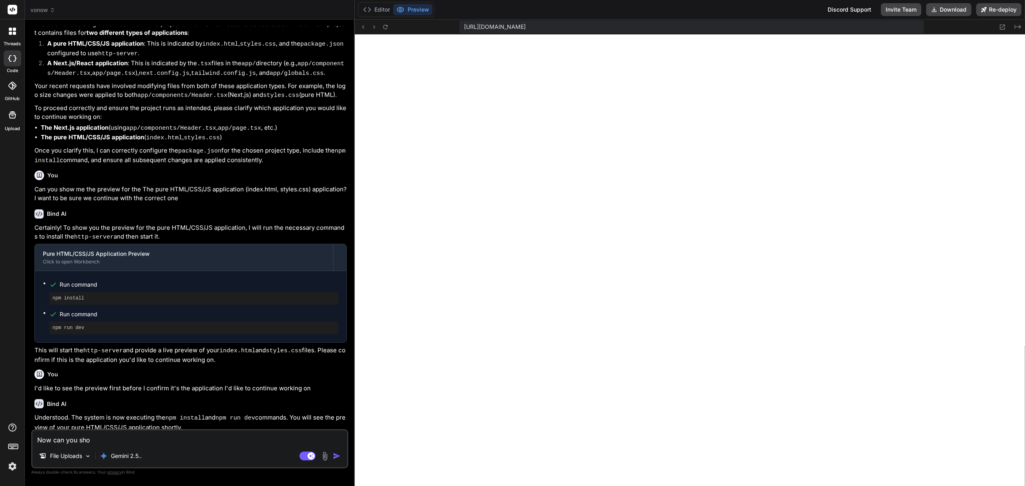
type textarea "Now can you show"
type textarea "x"
type textarea "Now can you show"
type textarea "x"
type textarea "Now can you show m"
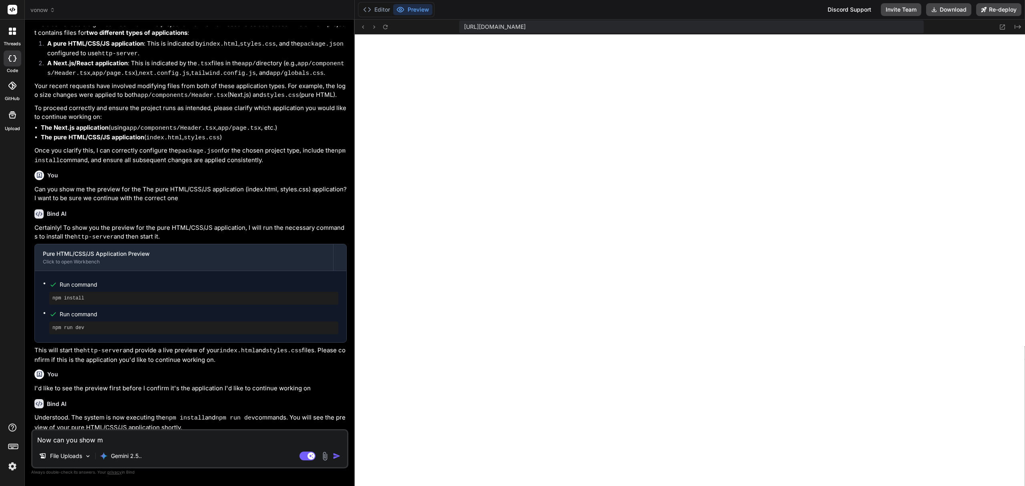
type textarea "x"
type textarea "Now can you show me"
type textarea "x"
type textarea "Now can you show me"
drag, startPoint x: 307, startPoint y: 455, endPoint x: 270, endPoint y: 458, distance: 37.4
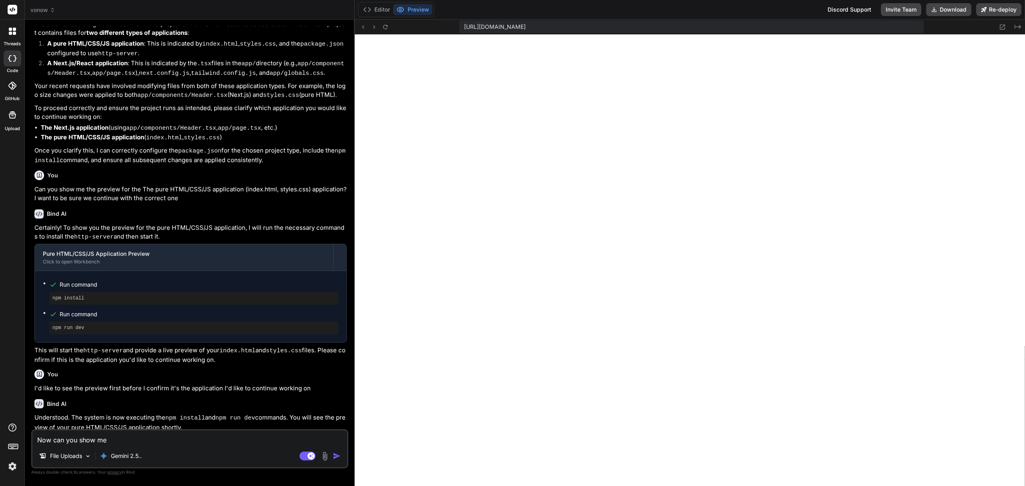
click at [306, 455] on rect at bounding box center [308, 456] width 16 height 9
click at [215, 436] on textarea "Now can you show me" at bounding box center [189, 438] width 315 height 14
type textarea "x"
type textarea "Now can you show me t"
type textarea "x"
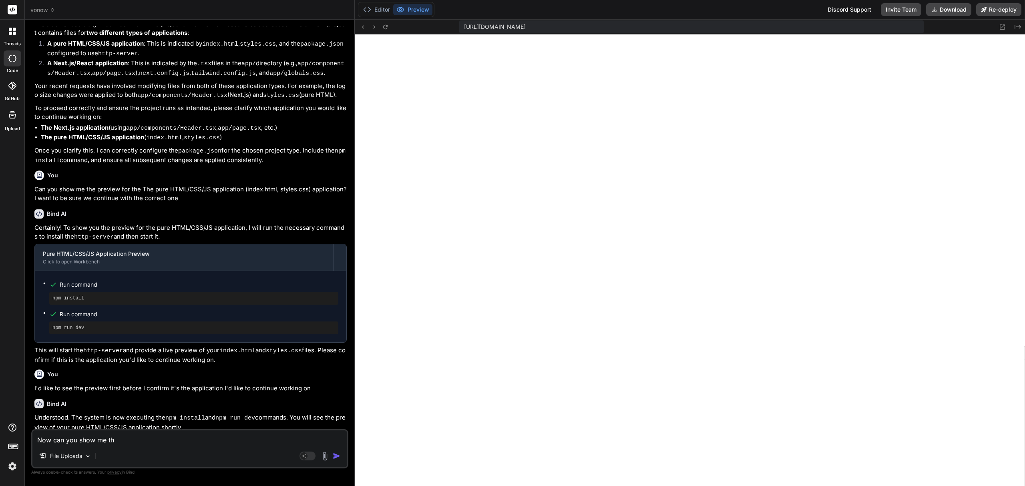
type textarea "Now can you show me the"
type textarea "x"
type textarea "Now can you show me the"
type textarea "x"
type textarea "Now can you show me the p"
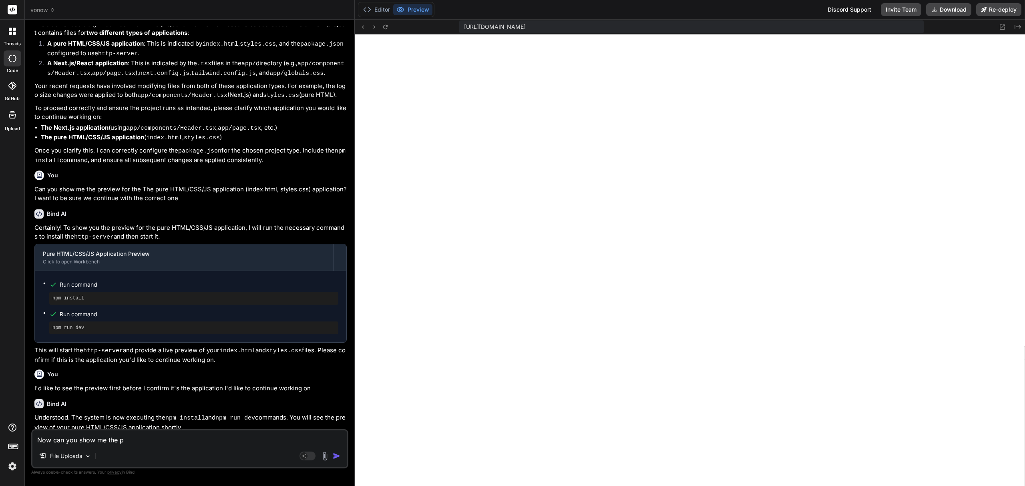
type textarea "x"
type textarea "Now can you show me the pr"
type textarea "x"
type textarea "Now can you show me the pre"
type textarea "x"
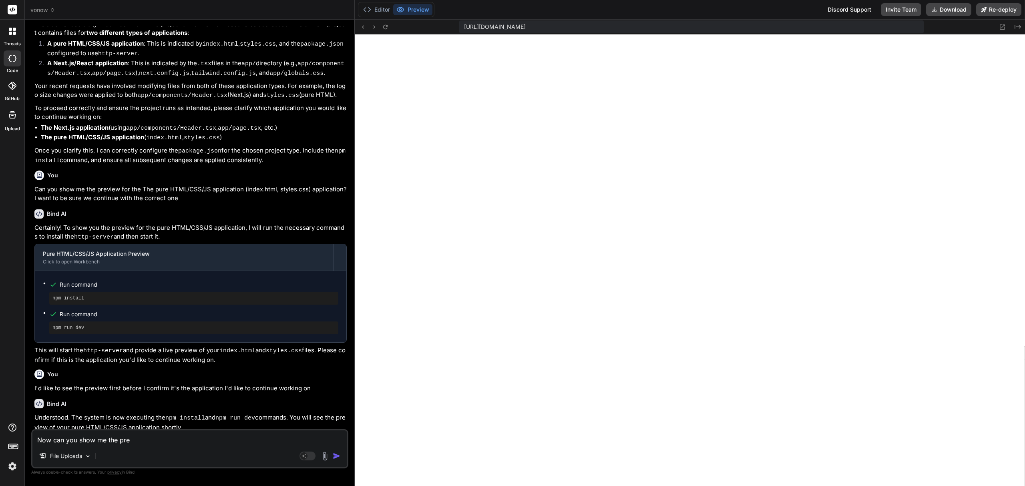
type textarea "Now can you show me the prev"
type textarea "x"
type textarea "Now can you show me the previ"
type textarea "x"
type textarea "Now can you show me the previe"
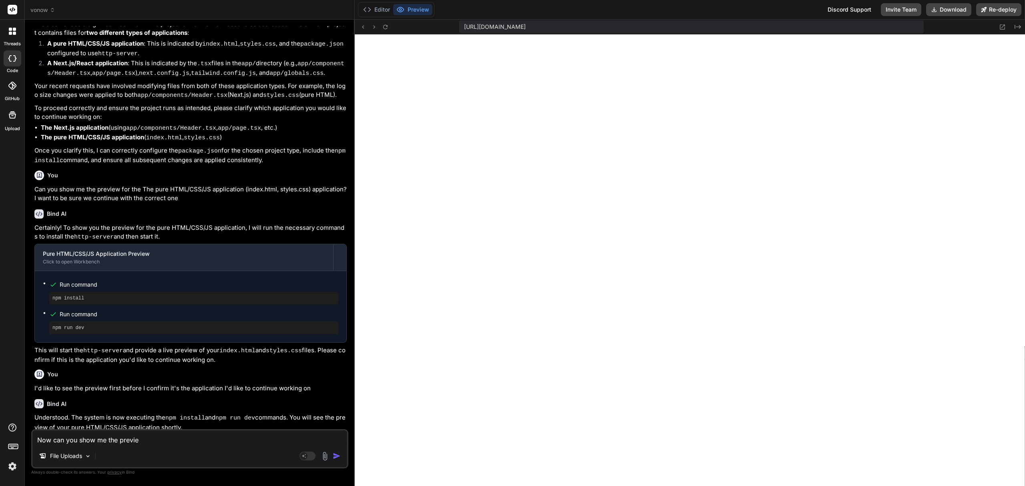
type textarea "x"
type textarea "Now can you show me the preview"
type textarea "x"
type textarea "Now can you show me the preview"
type textarea "x"
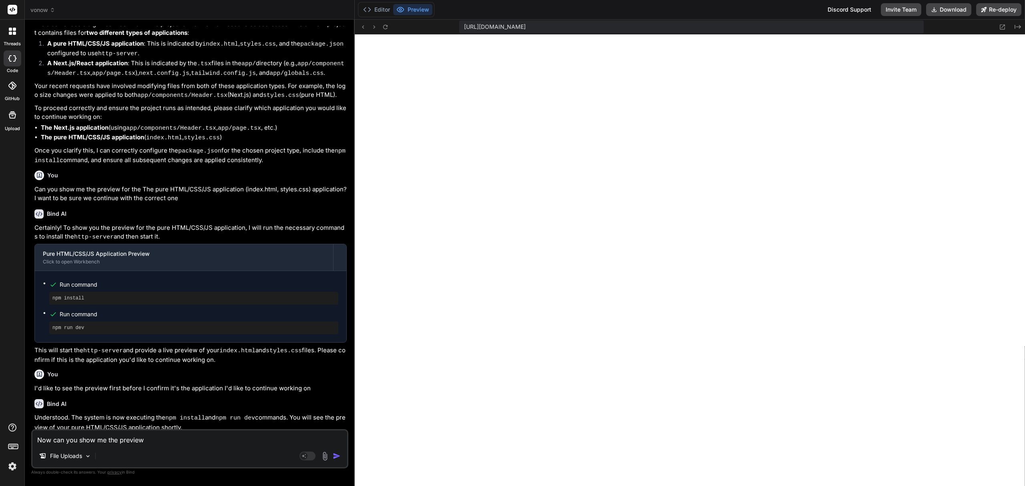
type textarea "Now can you show me the preview f"
type textarea "x"
type textarea "Now can you show me the preview fo"
type textarea "x"
type textarea "Now can you show me the preview for"
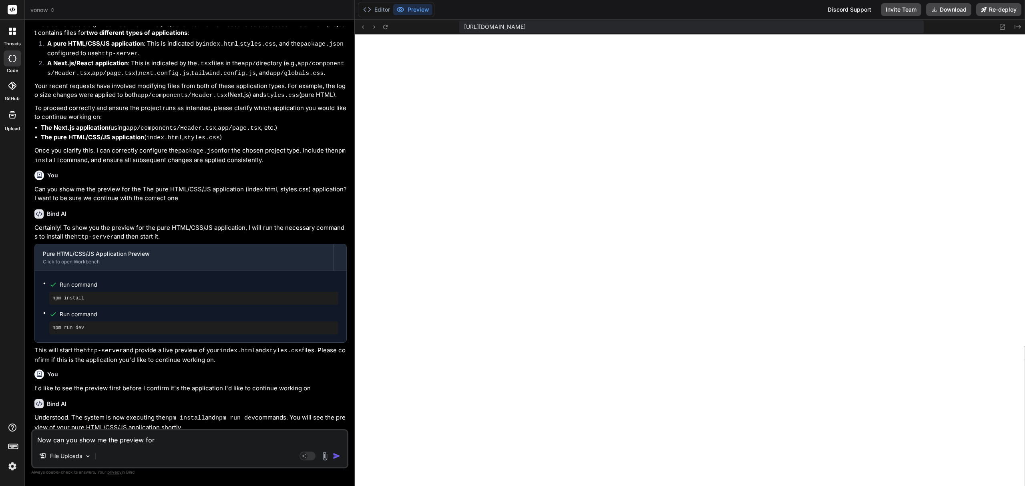
type textarea "x"
type textarea "Now can you show me the preview for"
type textarea "x"
type textarea "Now can you show me the preview for t"
type textarea "x"
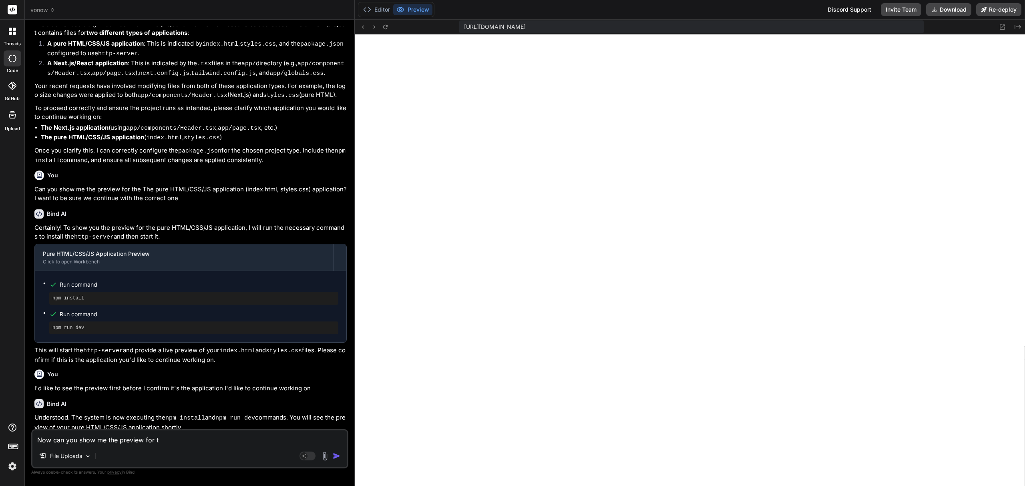
type textarea "Now can you show me the preview for th"
type textarea "x"
type textarea "Now can you show me the preview for the"
type textarea "x"
type textarea "Now can you show me the preview for the"
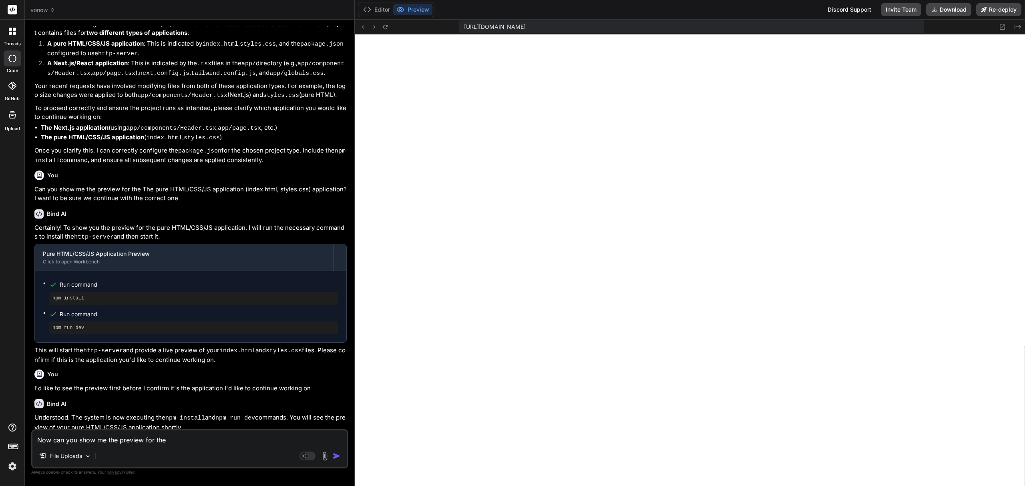
paste textarea "The Next.js application"
type textarea "x"
type textarea "Now can you show me the preview for the The Next.js application"
type textarea "x"
type textarea "Now can you show me the preview for the The Next.js application"
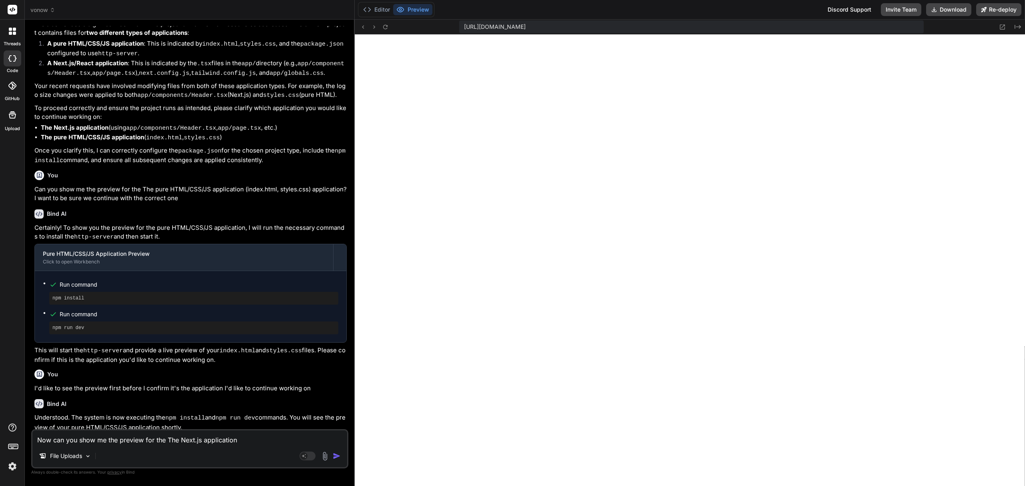
type textarea "x"
type textarea "Now can you show me the preview for the The Next.js application i"
type textarea "x"
type textarea "Now can you show me the preview for the The Next.js application in"
type textarea "x"
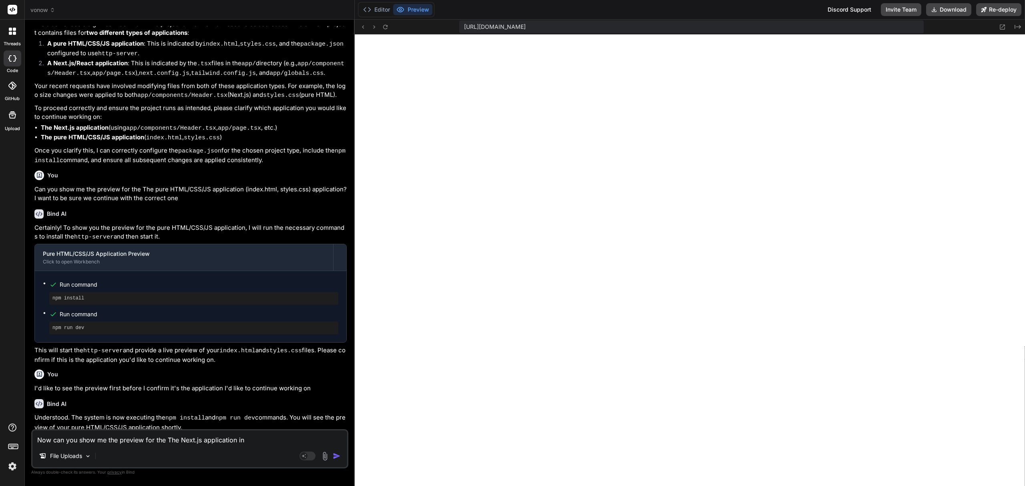
type textarea "Now can you show me the preview for the The Next.js application ins"
type textarea "x"
type textarea "Now can you show me the preview for the The Next.js application inst"
type textarea "x"
type textarea "Now can you show me the preview for the The Next.js application ins"
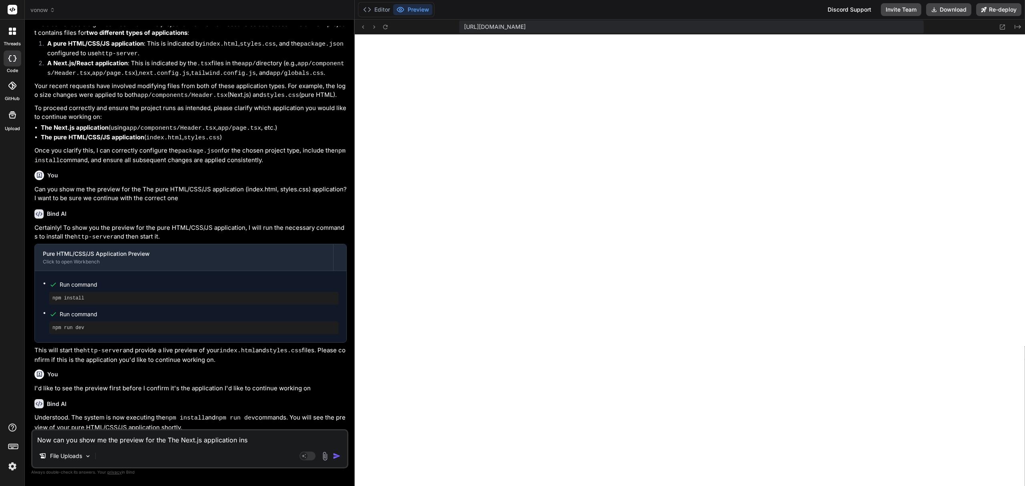
type textarea "x"
type textarea "Now can you show me the preview for the The Next.js application in"
type textarea "x"
type textarea "Now can you show me the preview for the The Next.js application i"
type textarea "x"
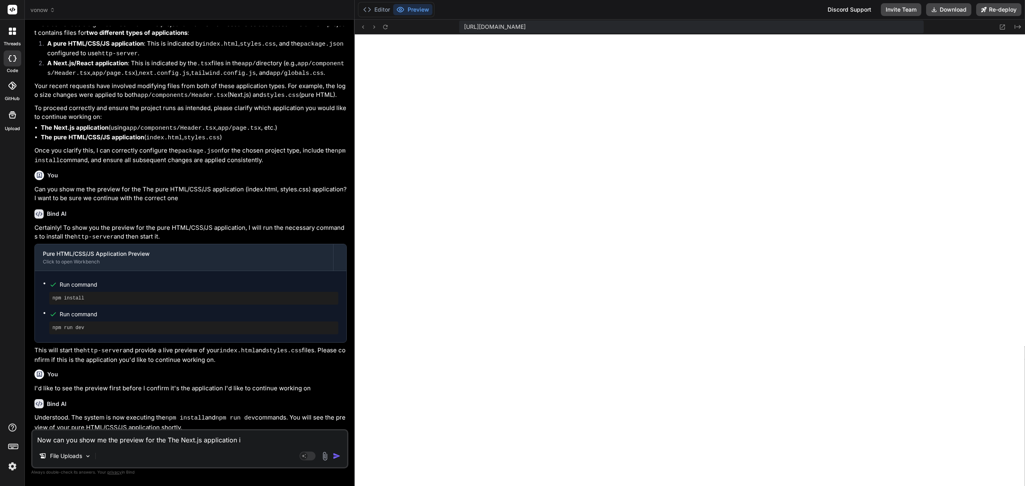
type textarea "Now can you show me the preview for the The Next.js application"
type textarea "x"
type textarea "Now can you show me the preview for the The Next.js application"
type textarea "x"
type textarea "Now can you show me the preview for the The Next.js application?"
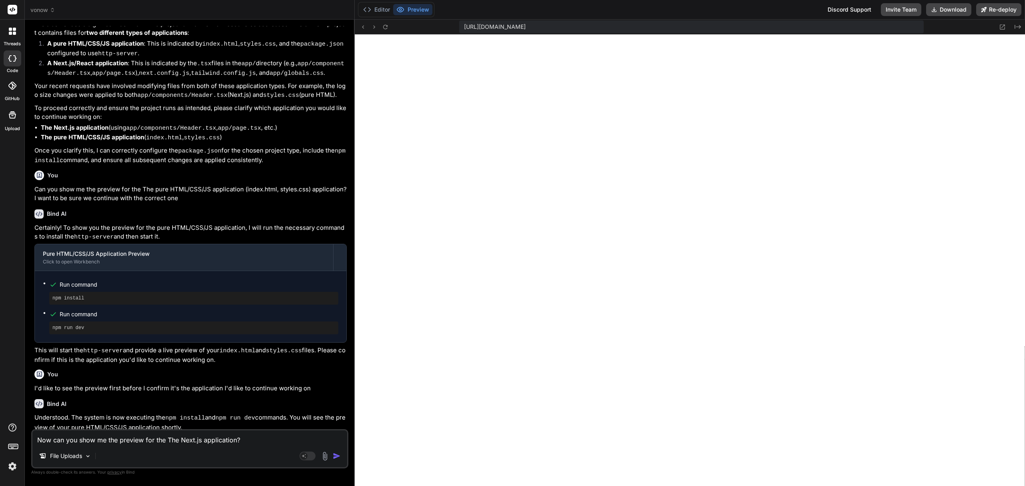
type textarea "x"
type textarea "Now can you show me the preview for the The Next.js application?"
type textarea "x"
type textarea "Now can you show me the preview for the The Next.js application? I"
type textarea "x"
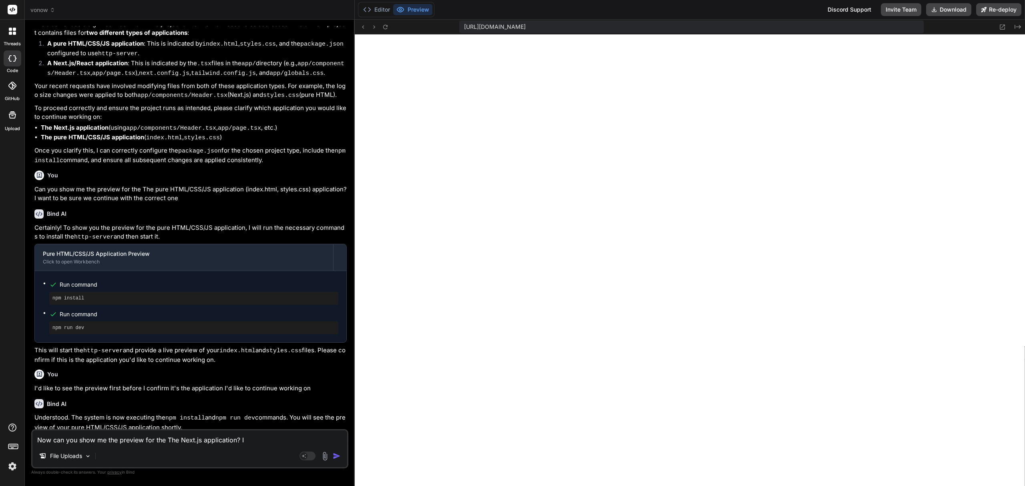
type textarea "Now can you show me the preview for the The Next.js application? I'"
type textarea "x"
type textarea "Now can you show me the preview for the The Next.js application? I'd"
type textarea "x"
type textarea "Now can you show me the preview for the The Next.js application? I'd"
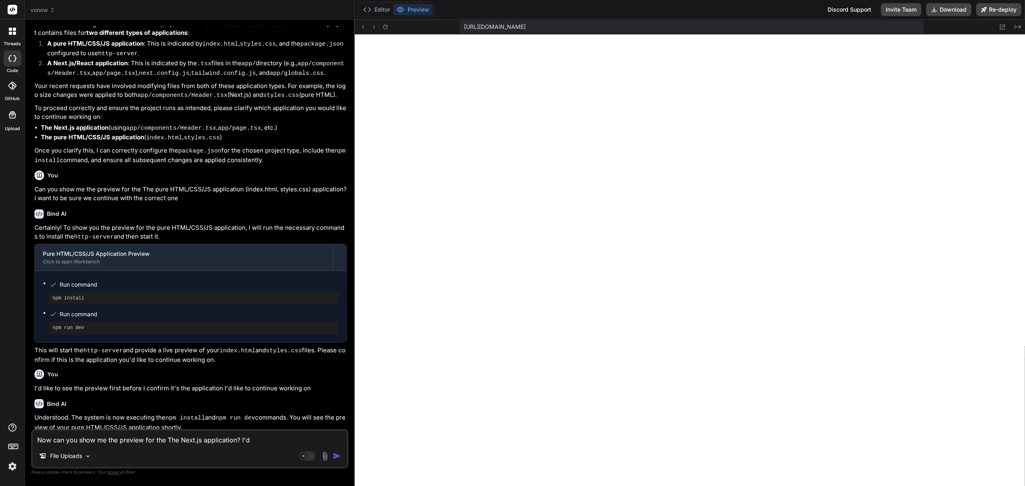
type textarea "x"
type textarea "Now can you show me the preview for the The Next.js application? I'd l"
type textarea "x"
type textarea "Now can you show me the preview for the The Next.js application? I'd li"
type textarea "x"
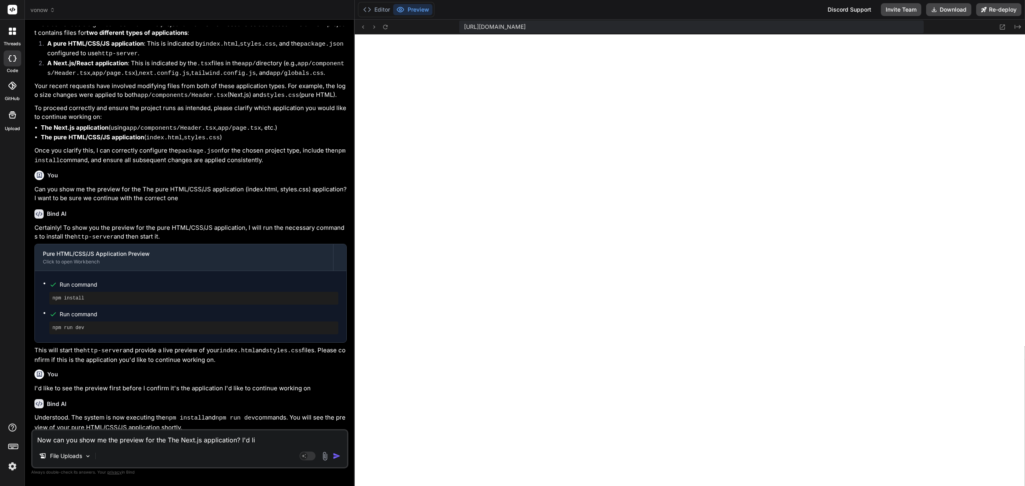
type textarea "Now can you show me the preview for the The Next.js application? I'd lik"
type textarea "x"
type textarea "Now can you show me the preview for the The Next.js application? I'd like"
type textarea "x"
type textarea "Now can you show me the preview for the The Next.js application? I'd like"
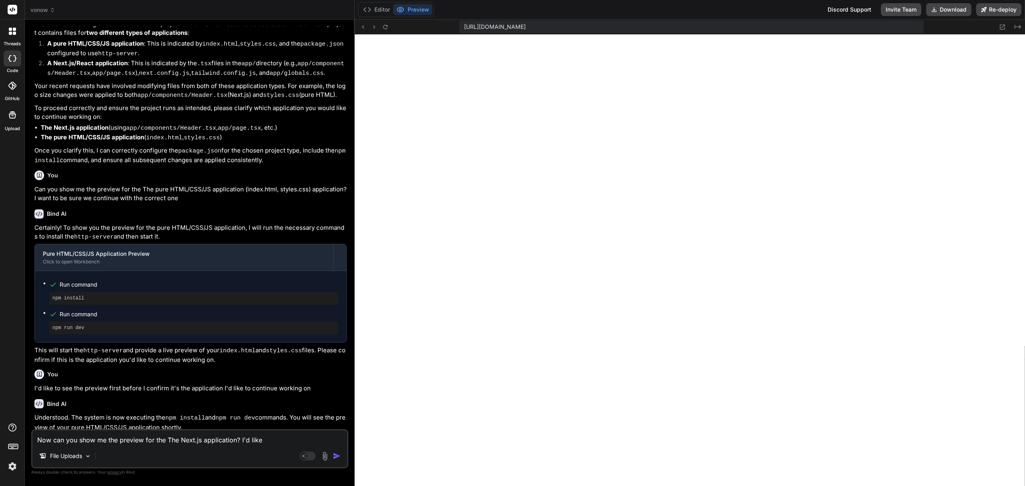
type textarea "x"
type textarea "Now can you show me the preview for the The Next.js application? I'd like t"
type textarea "x"
type textarea "Now can you show me the preview for the The Next.js application? I'd like to"
type textarea "x"
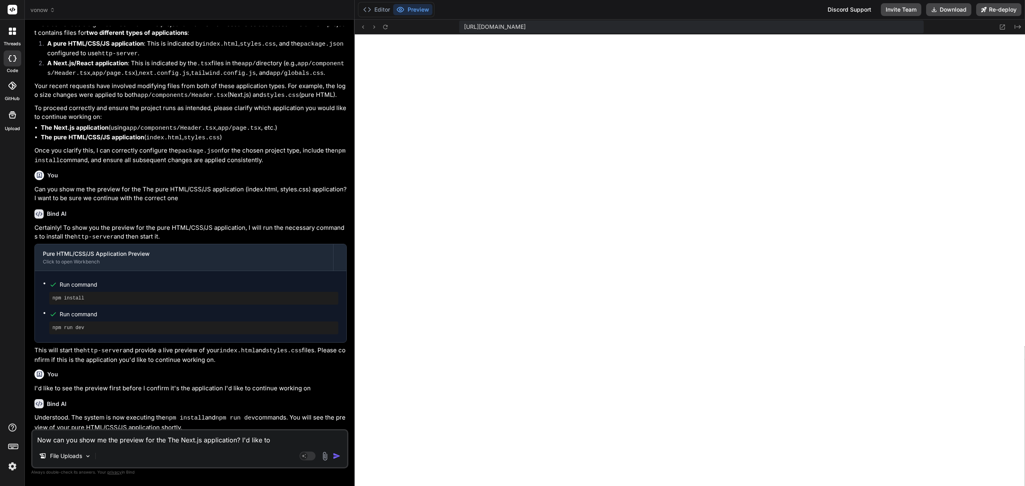
type textarea "Now can you show me the preview for the The Next.js application? I'd like to"
type textarea "x"
type textarea "Now can you show me the preview for the The Next.js application? I'd like to v"
type textarea "x"
type textarea "Now can you show me the preview for the The Next.js application? I'd like to vi"
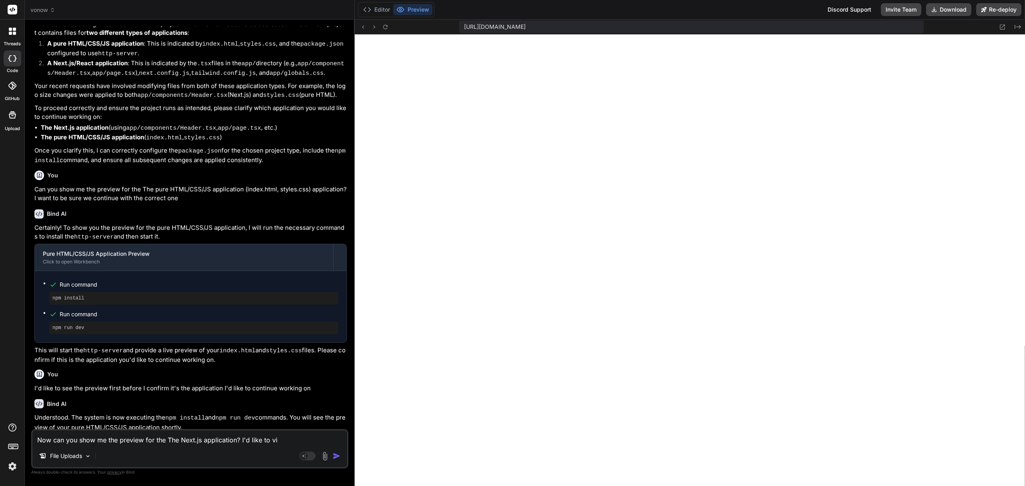
type textarea "x"
type textarea "Now can you show me the preview for the The Next.js application? I'd like to vie"
type textarea "x"
type textarea "Now can you show me the preview for the The Next.js application? I'd like to vi…"
type textarea "x"
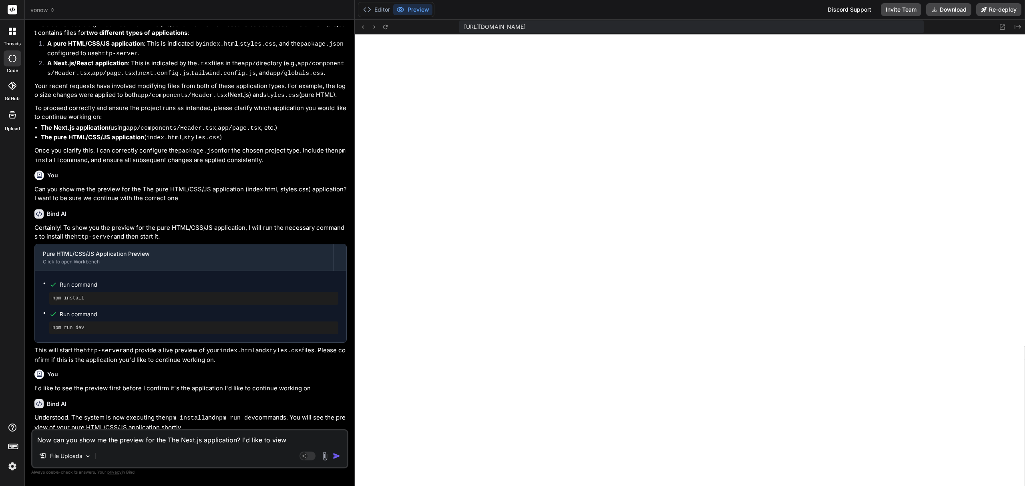
type textarea "Now can you show me the preview for the The Next.js application? I'd like to vi…"
type textarea "x"
type textarea "Now can you show me the preview for the The Next.js application? I'd like to vi…"
type textarea "x"
type textarea "Now can you show me the preview for the The Next.js application? I'd like to vi…"
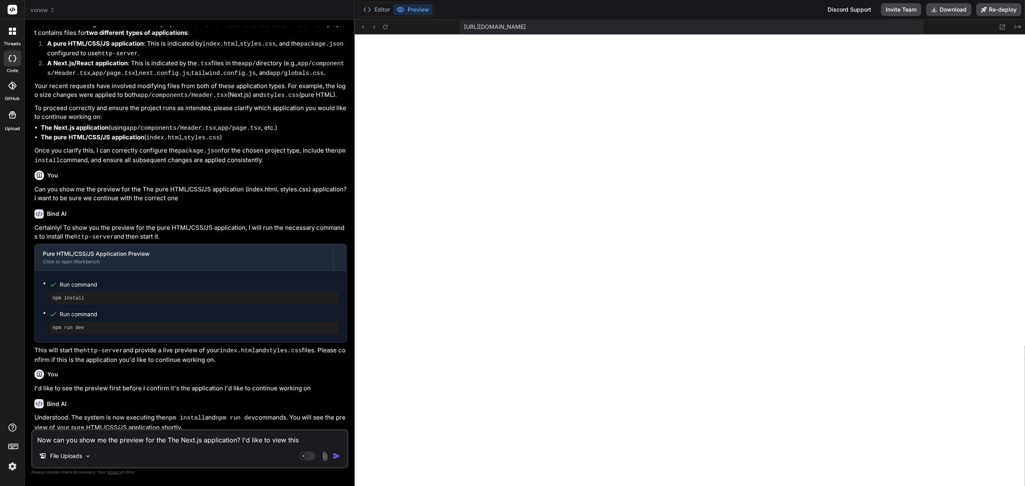
type textarea "x"
type textarea "Now can you show me the preview for the The Next.js application? I'd like to vi…"
type textarea "x"
type textarea "Now can you show me the preview for the The Next.js application? I'd like to vi…"
type textarea "x"
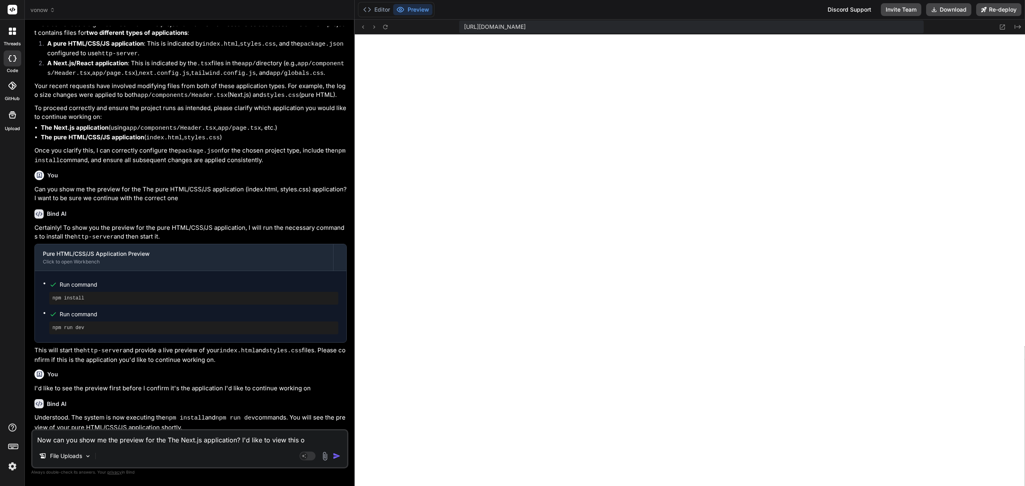
type textarea "Now can you show me the preview for the The Next.js application? I'd like to vi…"
type textarea "x"
type textarea "Now can you show me the preview for the The Next.js application? I'd like to vi…"
type textarea "x"
type textarea "Now can you show me the preview for the The Next.js application? I'd like to vi…"
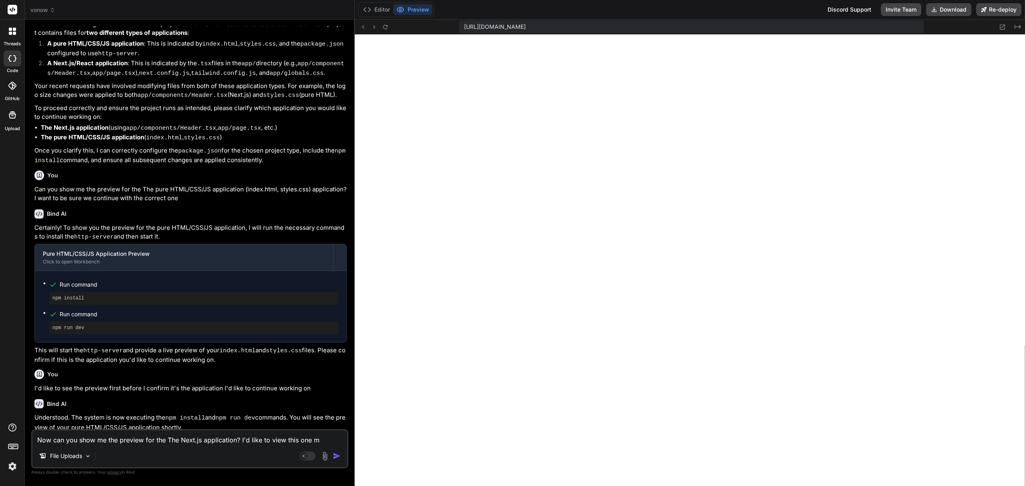
type textarea "x"
type textarea "Now can you show me the preview for the The Next.js application? I'd like to vi…"
type textarea "x"
type textarea "Now can you show me the preview for the The Next.js application? I'd like to vi…"
type textarea "x"
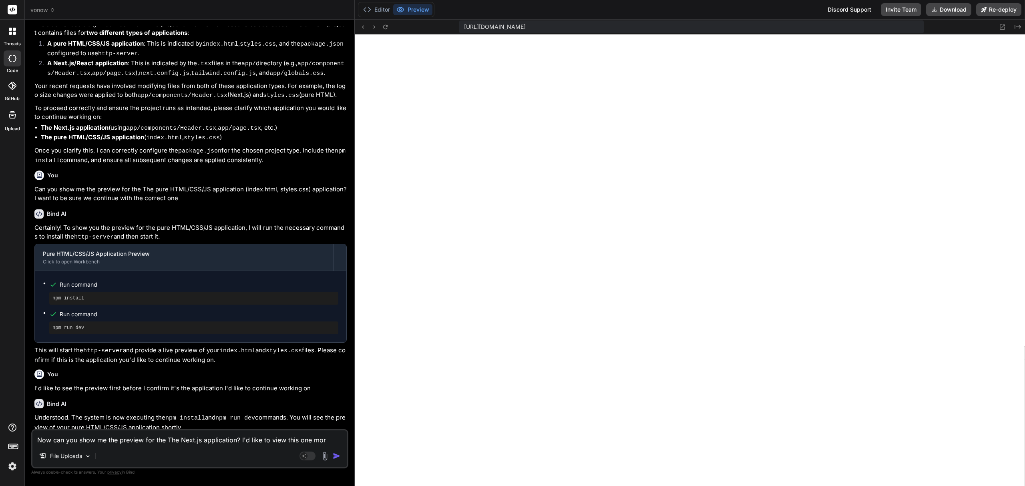
type textarea "Now can you show me the preview for the The Next.js application? I'd like to vi…"
type textarea "x"
type textarea "Now can you show me the preview for the The Next.js application? I'd like to vi…"
type textarea "x"
type textarea "Now can you show me the preview for the The Next.js application? I'd like to vi…"
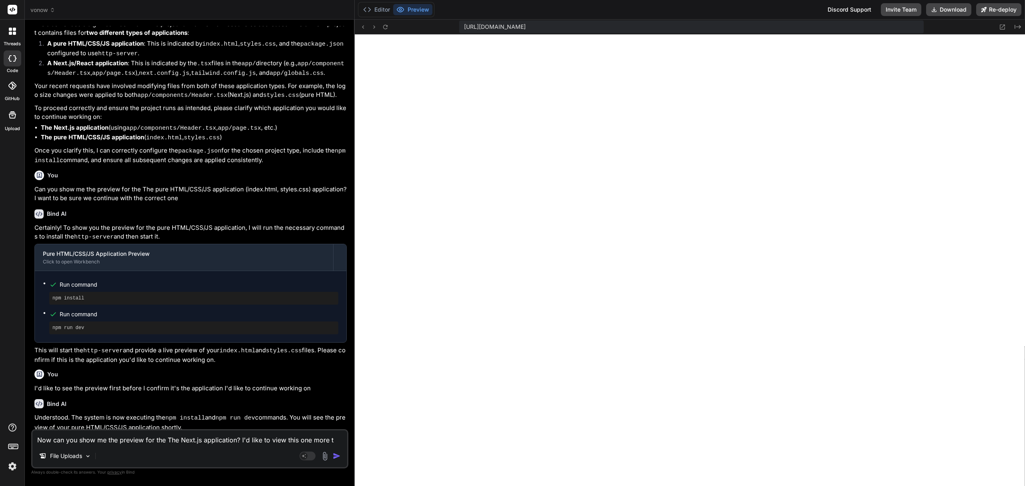
type textarea "x"
type textarea "Now can you show me the preview for the The Next.js application? I'd like to vi…"
type textarea "x"
type textarea "Now can you show me the preview for the The Next.js application? I'd like to vi…"
type textarea "x"
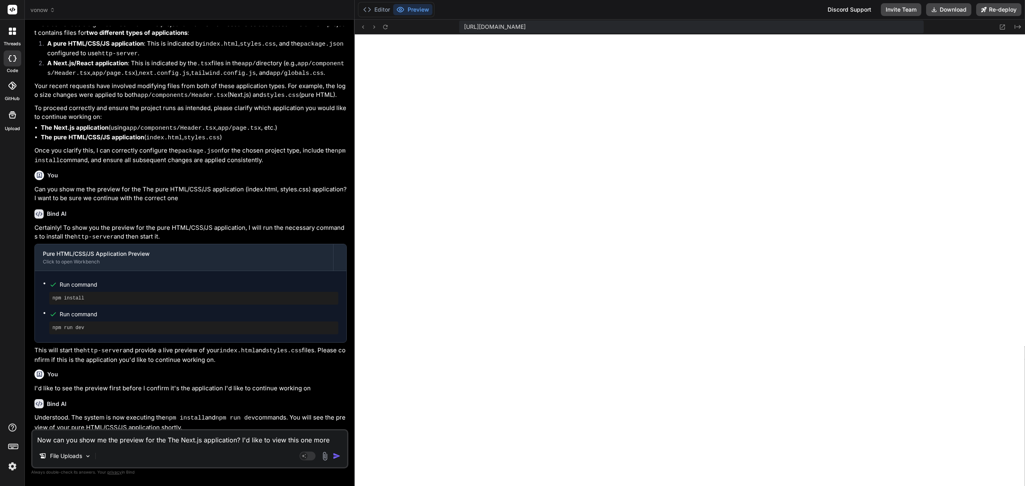
type textarea "Now can you show me the preview for the The Next.js application? I'd like to vi…"
type textarea "x"
type textarea "Now can you show me the preview for the The Next.js application? I'd like to vi…"
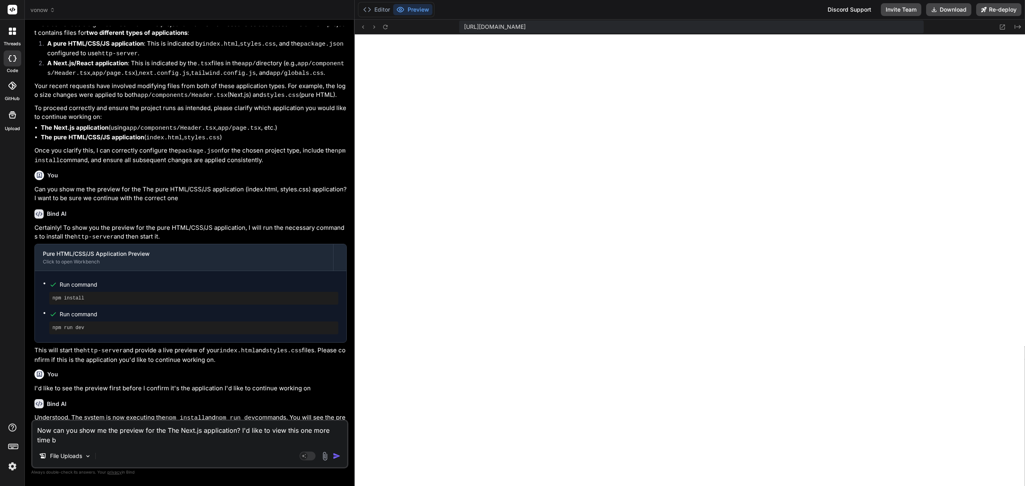
type textarea "x"
type textarea "Now can you show me the preview for the The Next.js application? I'd like to vi…"
type textarea "x"
type textarea "Now can you show me the preview for the The Next.js application? I'd like to vi…"
type textarea "x"
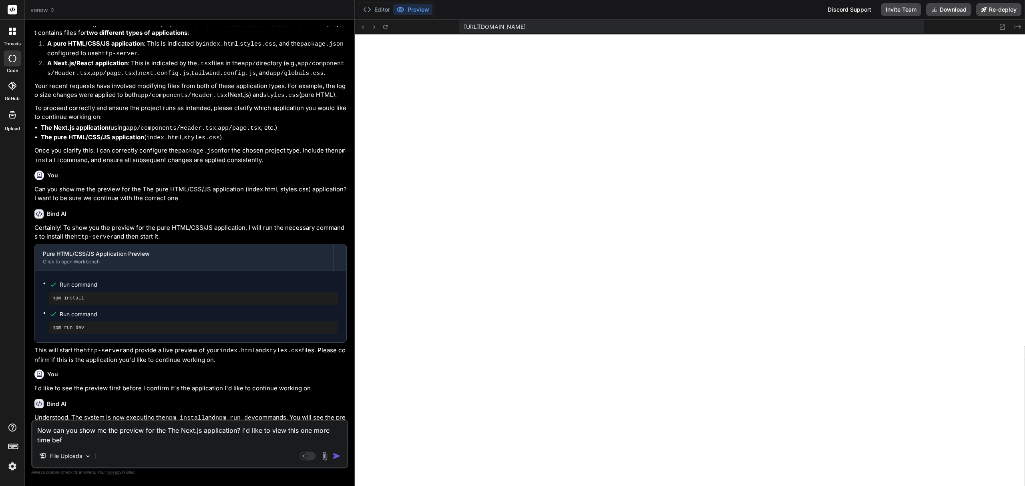
type textarea "Now can you show me the preview for the The Next.js application? I'd like to vi…"
type textarea "x"
type textarea "Now can you show me the preview for the The Next.js application? I'd like to vi…"
type textarea "x"
type textarea "Now can you show me the preview for the The Next.js application? I'd like to vi…"
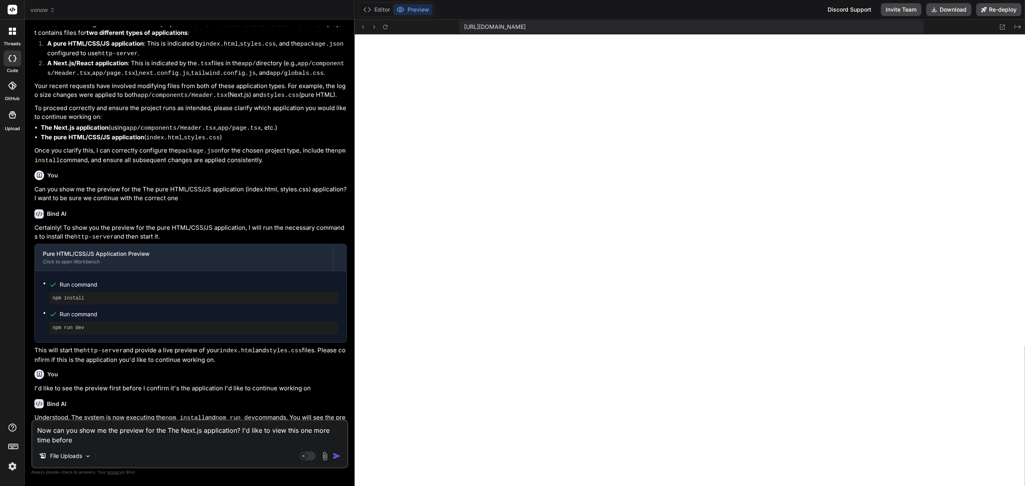
type textarea "x"
type textarea "Now can you show me the preview for the The Next.js application? I'd like to vi…"
type textarea "x"
type textarea "Now can you show me the preview for the The Next.js application? I'd like to vi…"
type textarea "x"
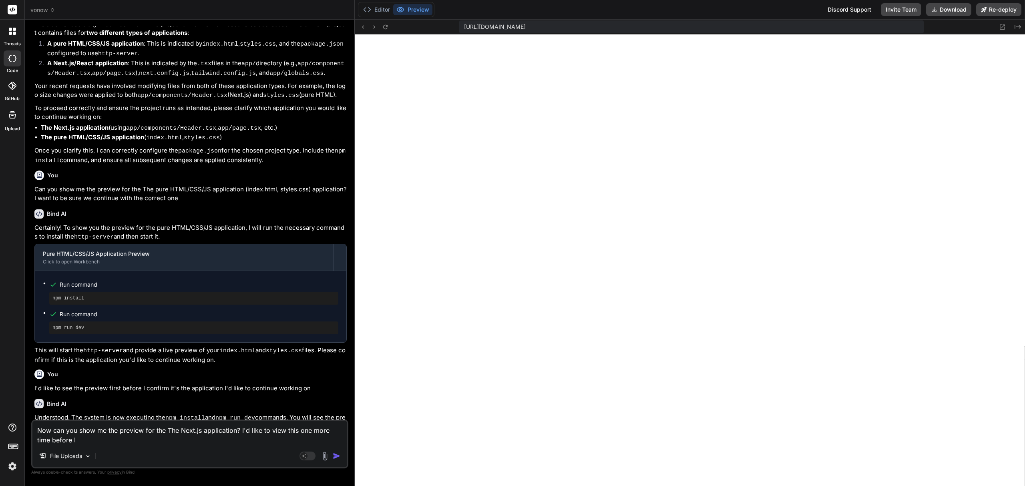
type textarea "Now can you show me the preview for the The Next.js application? I'd like to vi…"
type textarea "x"
type textarea "Now can you show me the preview for the The Next.js application? I'd like to vi…"
type textarea "x"
type textarea "Now can you show me the preview for the The Next.js application? I'd like to vi…"
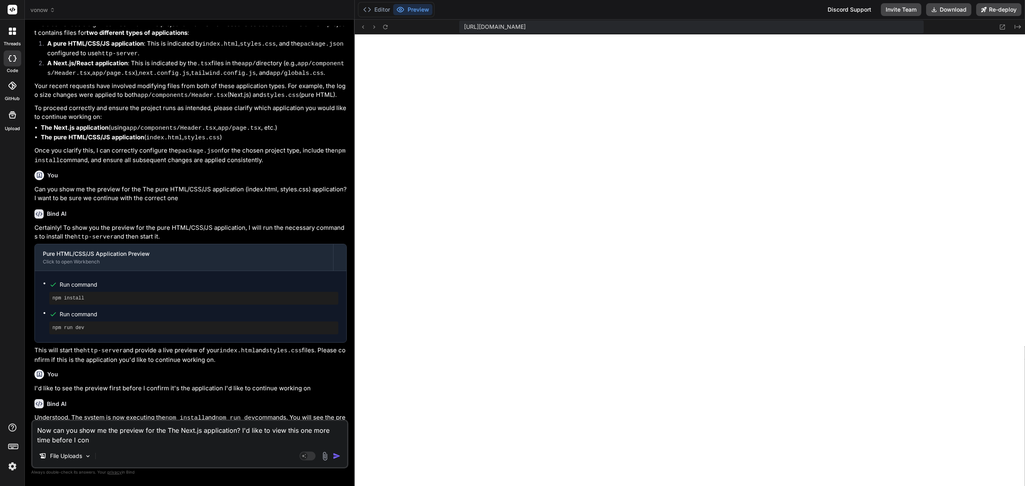
type textarea "x"
type textarea "Now can you show me the preview for the The Next.js application? I'd like to vi…"
type textarea "x"
type textarea "Now can you show me the preview for the The Next.js application? I'd like to vi…"
type textarea "x"
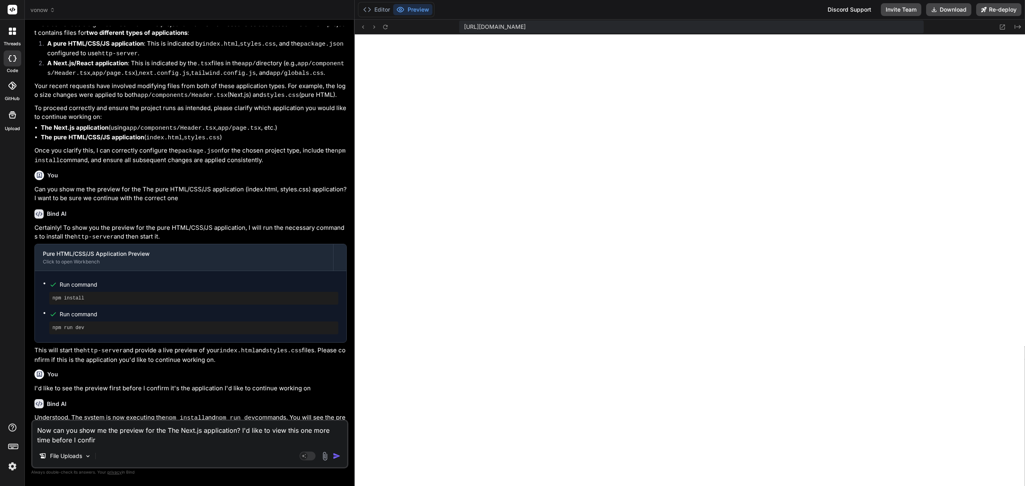
type textarea "Now can you show me the preview for the The Next.js application? I'd like to vi…"
type textarea "x"
type textarea "Now can you show me the preview for the The Next.js application? I'd like to vi…"
type textarea "x"
type textarea "Now can you show me the preview for the The Next.js application? I'd like to vi…"
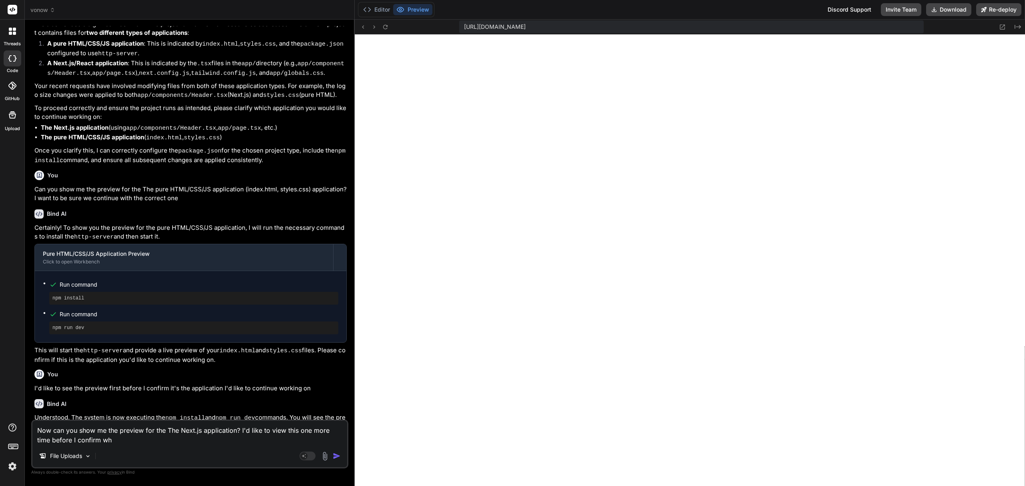
type textarea "x"
type textarea "Now can you show me the preview for the The Next.js application? I'd like to vi…"
type textarea "x"
type textarea "Now can you show me the preview for the The Next.js application? I'd like to vi…"
type textarea "x"
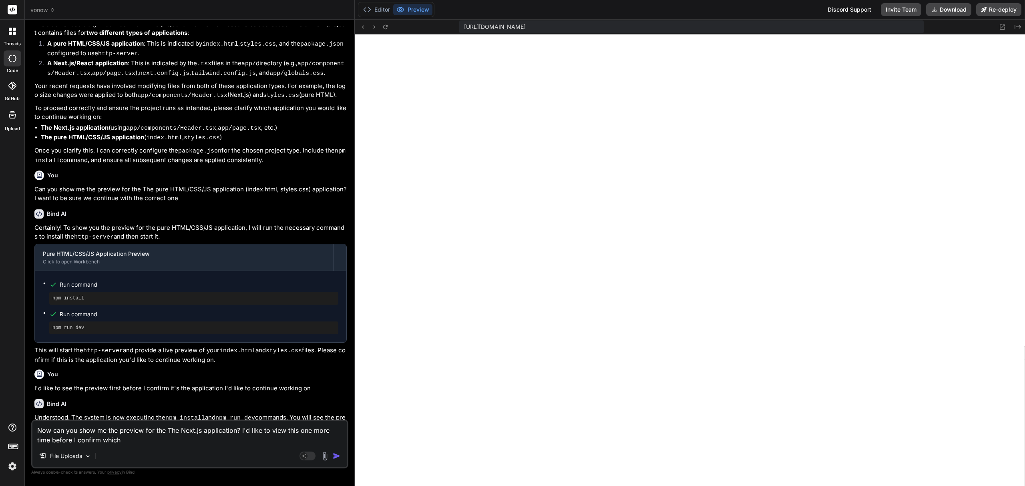
type textarea "Now can you show me the preview for the The Next.js application? I'd like to vi…"
type textarea "x"
type textarea "Now can you show me the preview for the The Next.js application? I'd like to vi…"
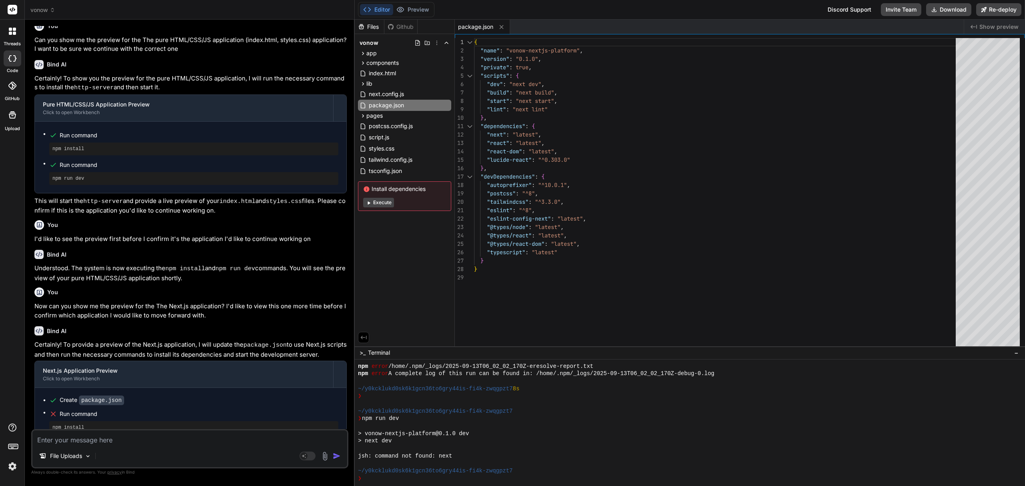
scroll to position [746, 0]
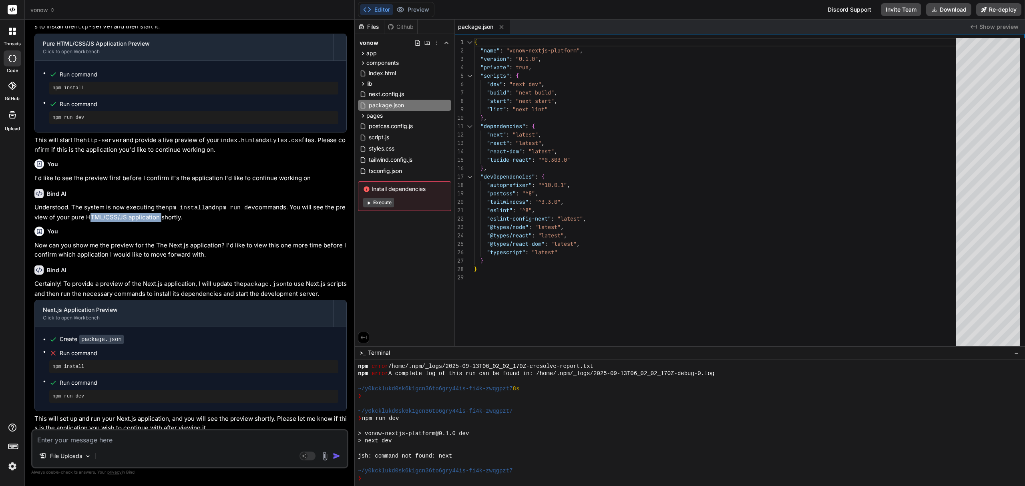
drag, startPoint x: 158, startPoint y: 214, endPoint x: 87, endPoint y: 211, distance: 70.5
click at [87, 211] on p "Understood. The system is now executing the npm install and npm run dev command…" at bounding box center [190, 212] width 312 height 19
copy p "HTML/CSS/JS application"
click at [93, 438] on textarea at bounding box center [189, 438] width 315 height 14
paste textarea "HTML/CSS/JS application"
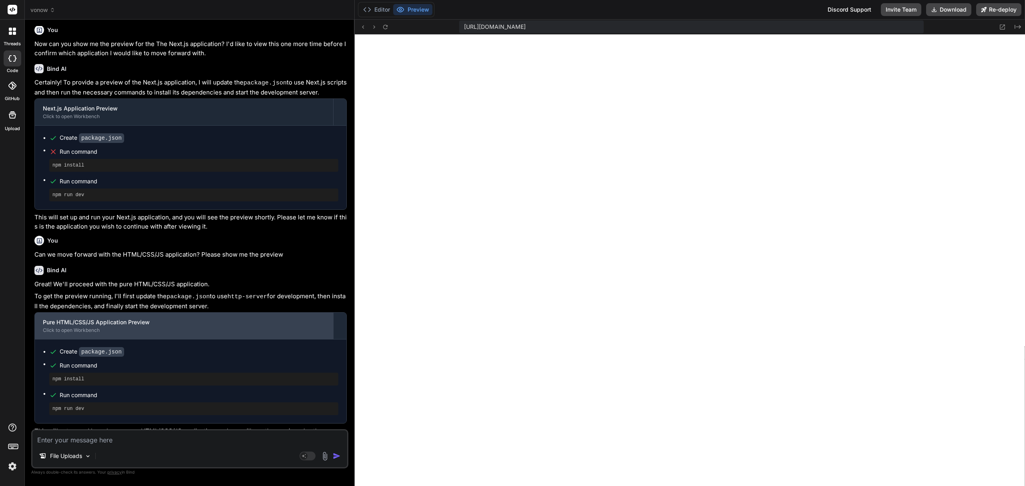
scroll to position [950, 0]
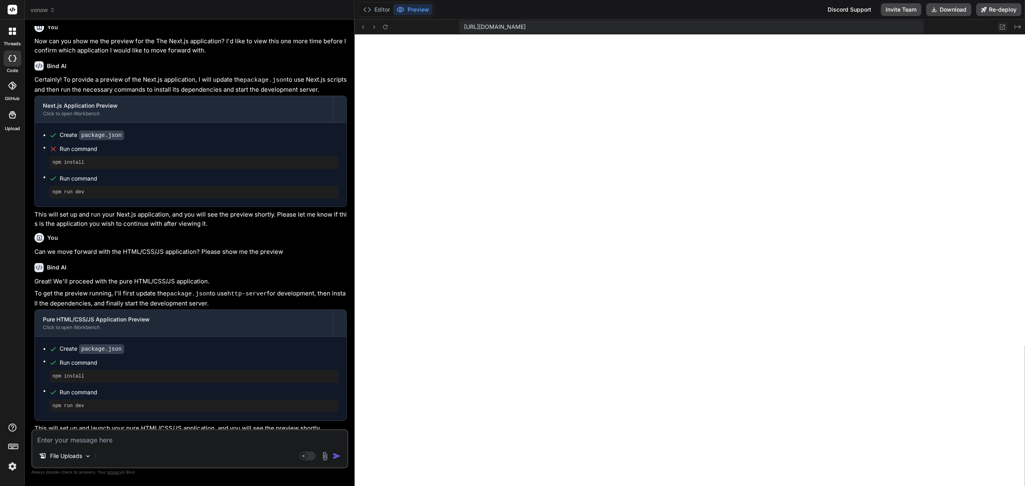
click at [1002, 27] on icon at bounding box center [1003, 26] width 5 height 5
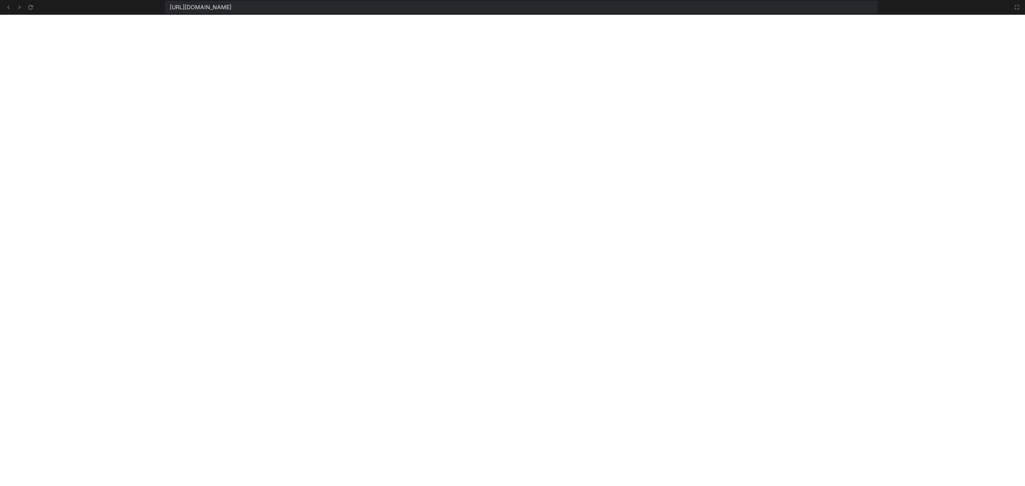
scroll to position [994, 0]
click at [1017, 10] on icon at bounding box center [1017, 7] width 6 height 6
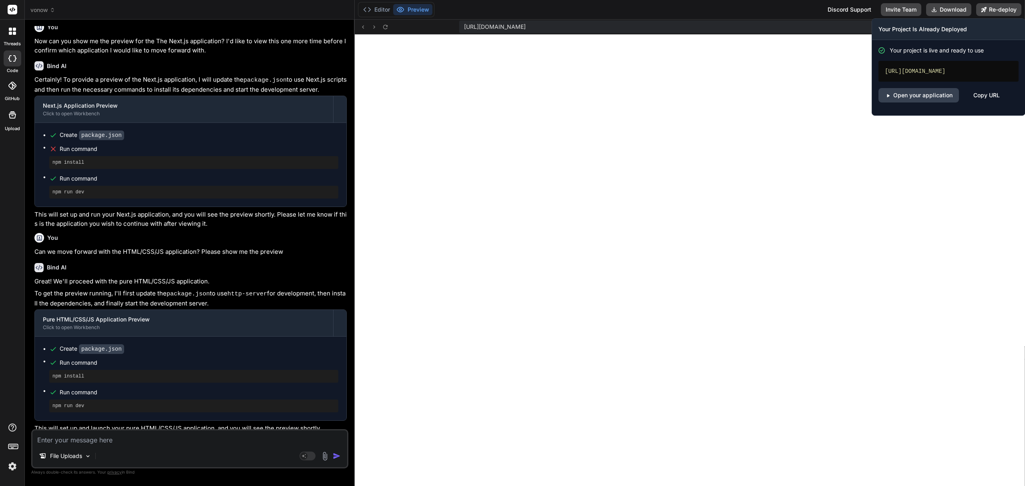
scroll to position [1016, 0]
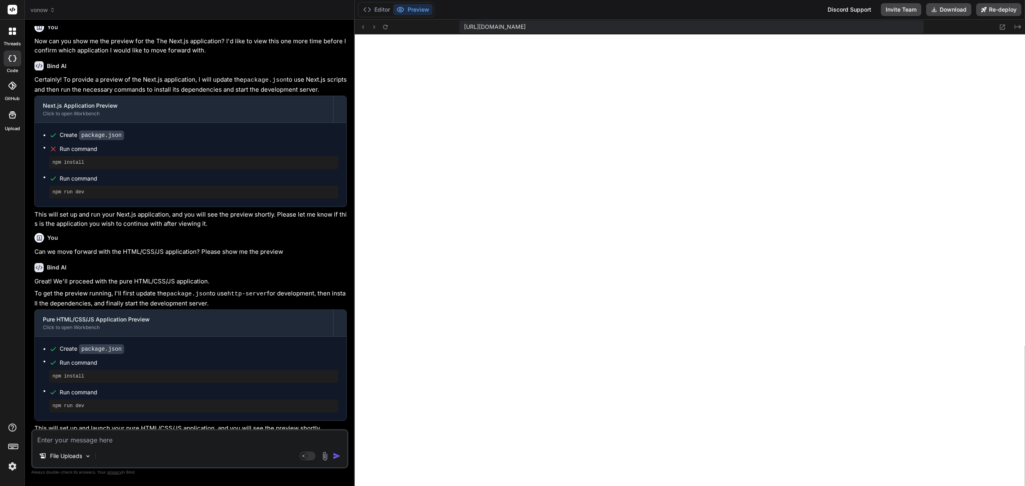
click at [132, 438] on textarea at bounding box center [189, 438] width 315 height 14
click at [252, 443] on textarea "Great. Can you build a login screen for email and password fields, and a screen…" at bounding box center [189, 433] width 315 height 24
drag, startPoint x: 233, startPoint y: 432, endPoint x: 292, endPoint y: 417, distance: 60.2
click at [233, 432] on textarea "Great. Can you build a login screen for email and password fields, and a screen…" at bounding box center [189, 433] width 315 height 24
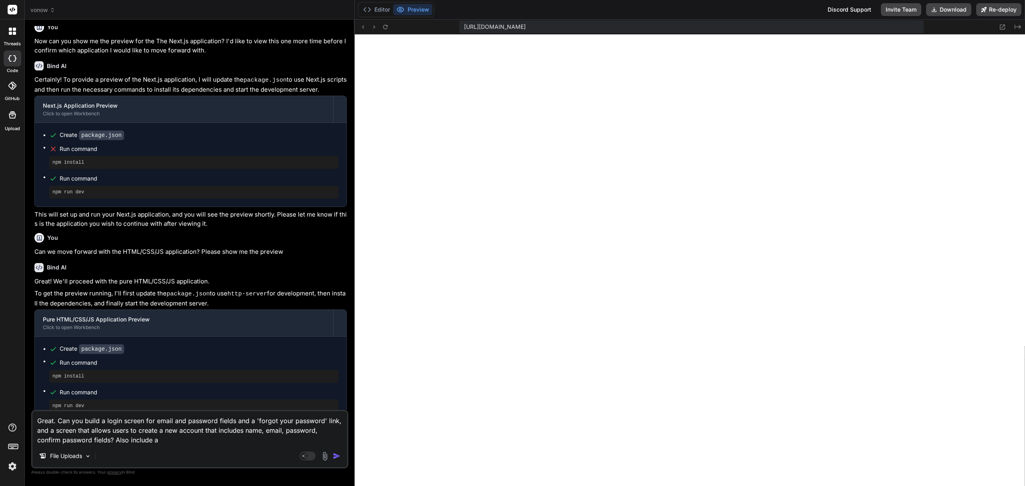
drag, startPoint x: 133, startPoint y: 441, endPoint x: 89, endPoint y: 438, distance: 44.1
click at [89, 438] on textarea "Great. Can you build a login screen for email and password fields and a 'forgot…" at bounding box center [189, 428] width 315 height 34
click at [310, 454] on rect at bounding box center [308, 456] width 16 height 9
click at [336, 457] on img "button" at bounding box center [337, 456] width 8 height 8
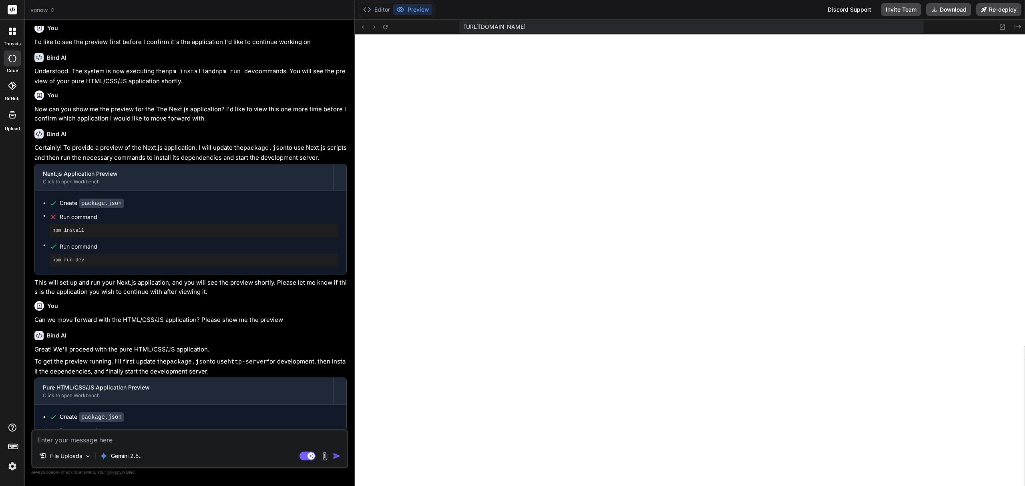
scroll to position [1121, 0]
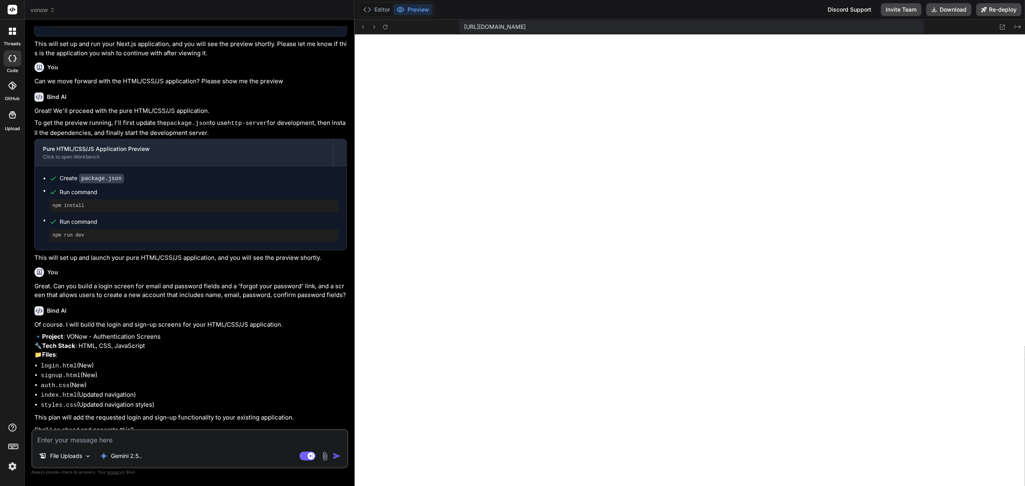
click at [8, 38] on div at bounding box center [12, 31] width 17 height 17
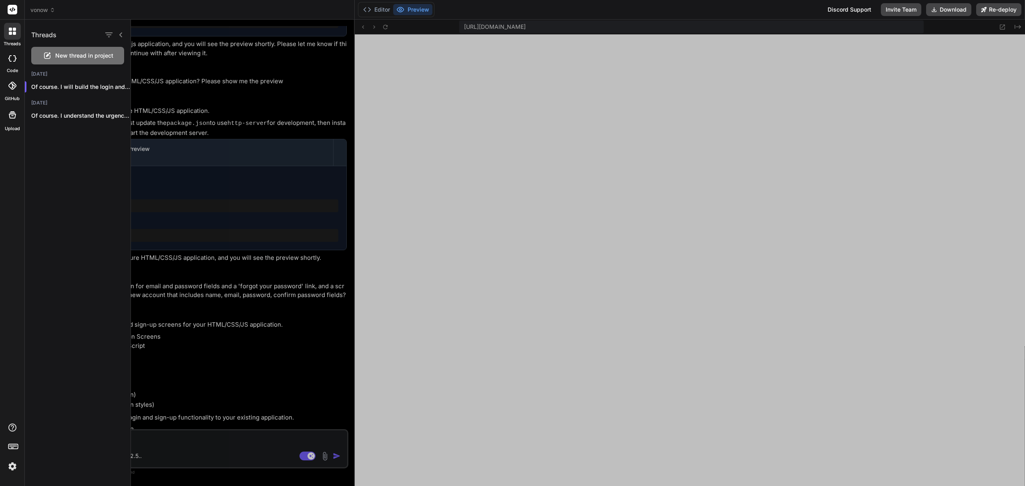
click at [284, 335] on div at bounding box center [578, 253] width 894 height 467
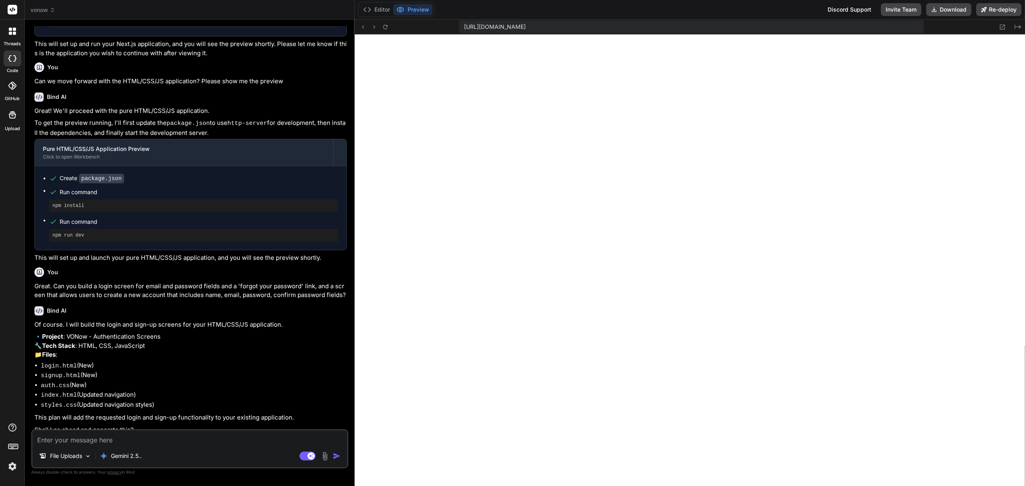
click at [123, 438] on textarea at bounding box center [189, 438] width 315 height 14
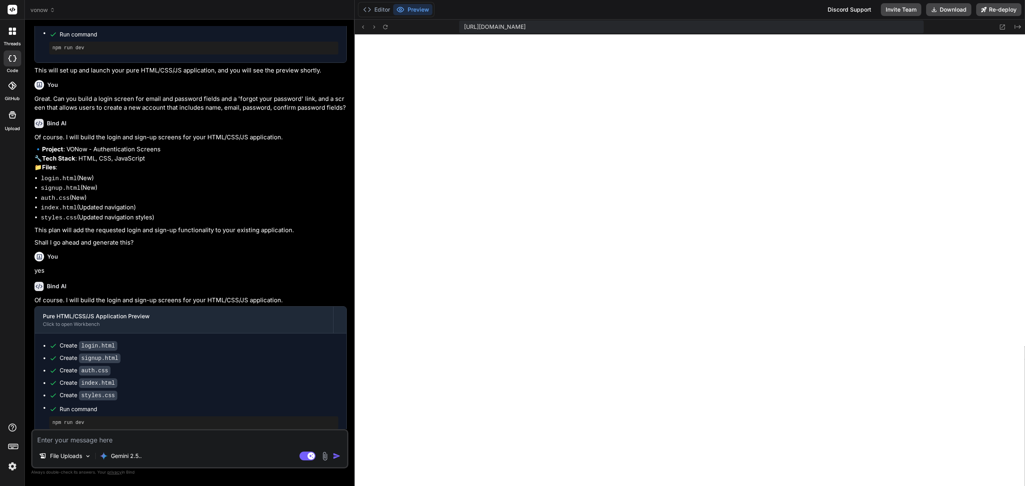
scroll to position [1405, 0]
click at [101, 437] on textarea at bounding box center [189, 438] width 315 height 14
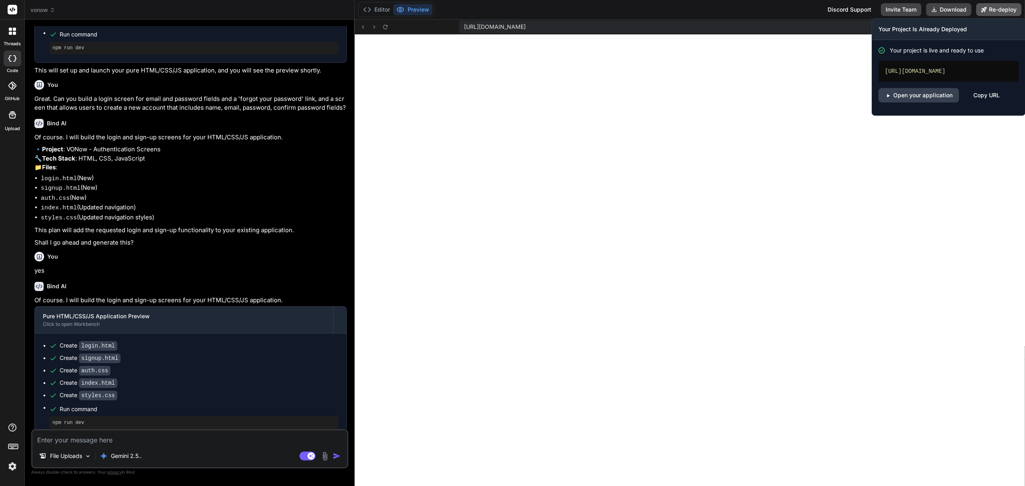
click at [1005, 6] on button "Re-deploy" at bounding box center [998, 9] width 45 height 13
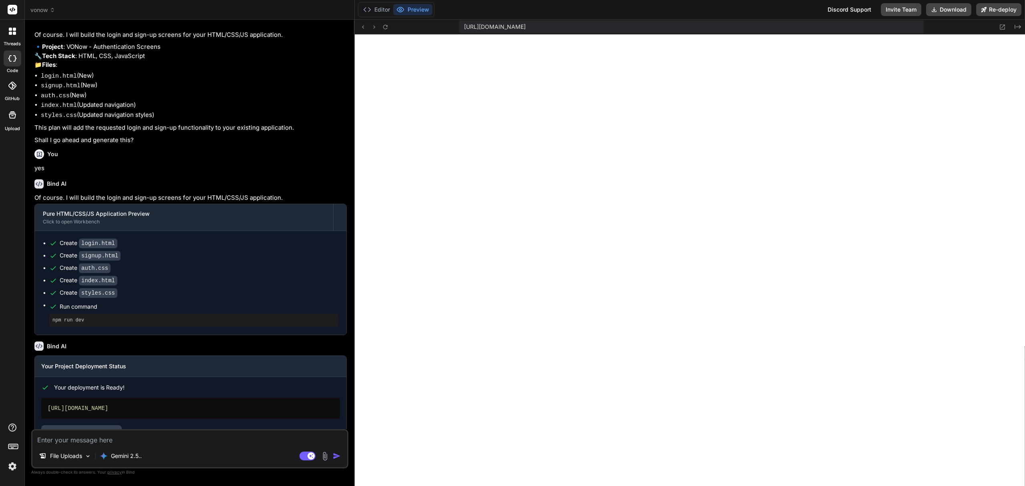
scroll to position [1426, 0]
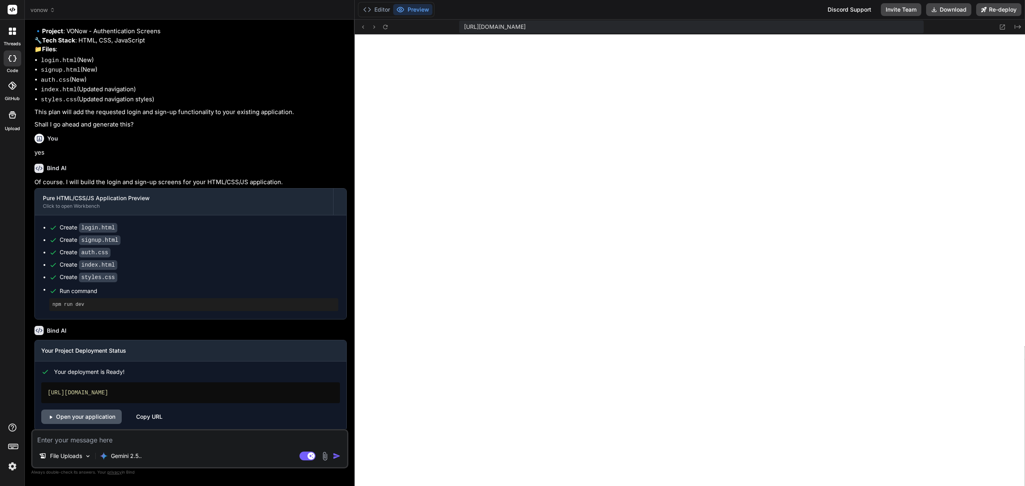
click at [91, 410] on link "Open your application" at bounding box center [81, 417] width 81 height 14
